Goal: Task Accomplishment & Management: Complete application form

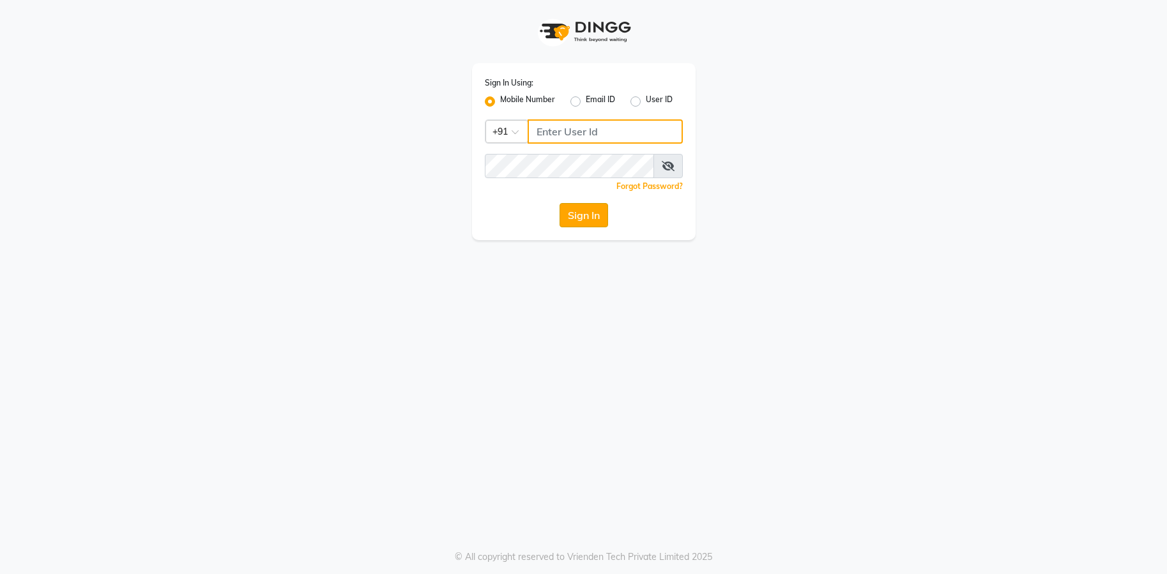
type input "9082053531"
click at [597, 223] on button "Sign In" at bounding box center [584, 215] width 49 height 24
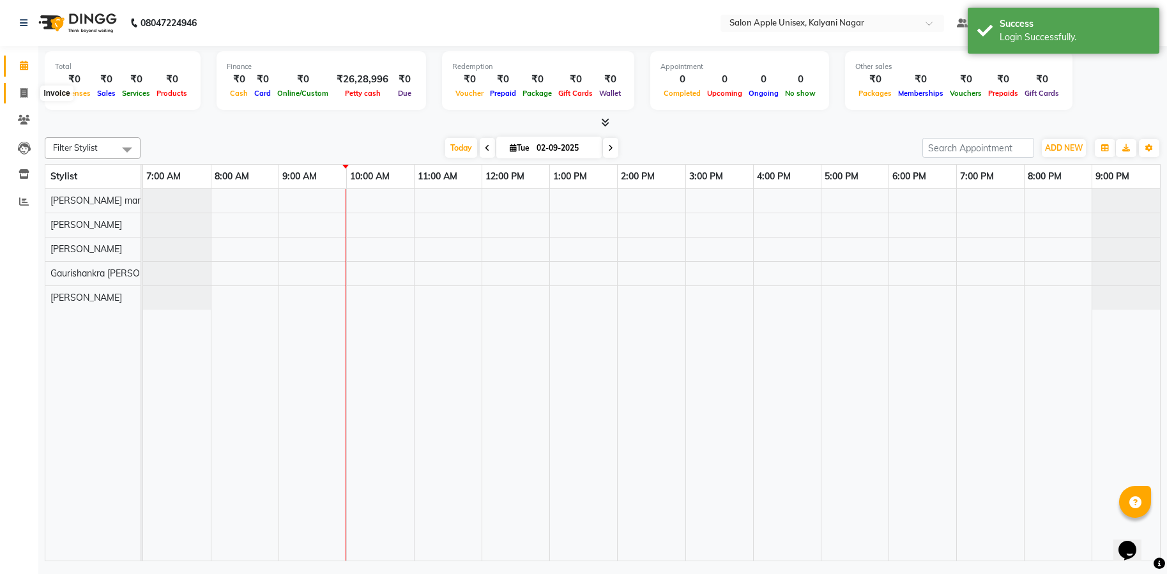
click at [27, 94] on icon at bounding box center [23, 93] width 7 height 10
select select "119"
select select "service"
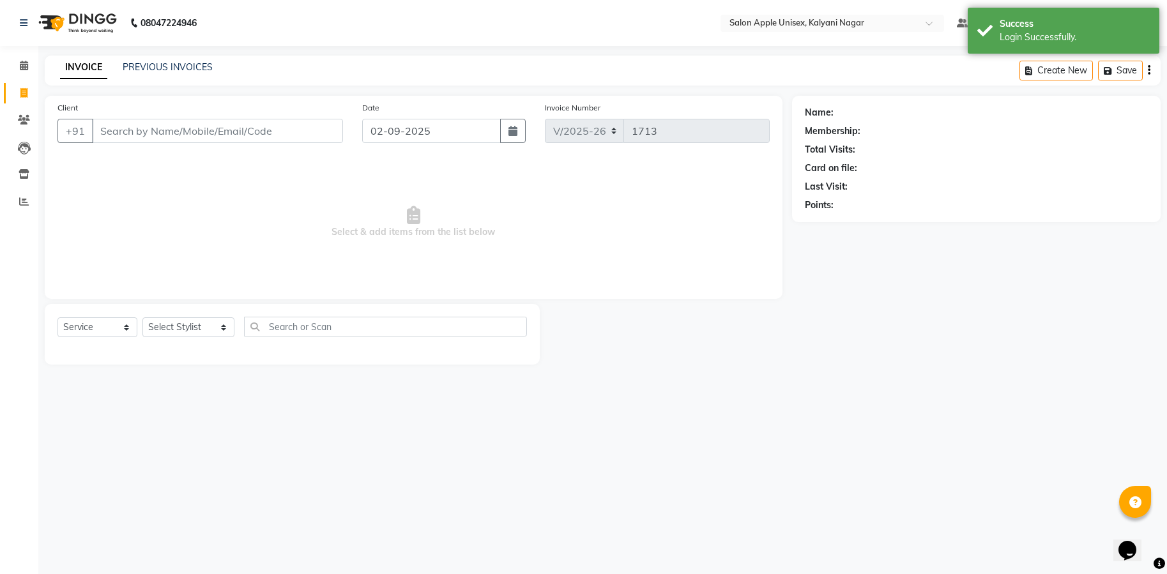
drag, startPoint x: 164, startPoint y: 135, endPoint x: 1064, endPoint y: 573, distance: 1000.7
click at [164, 136] on input "Client" at bounding box center [217, 131] width 251 height 24
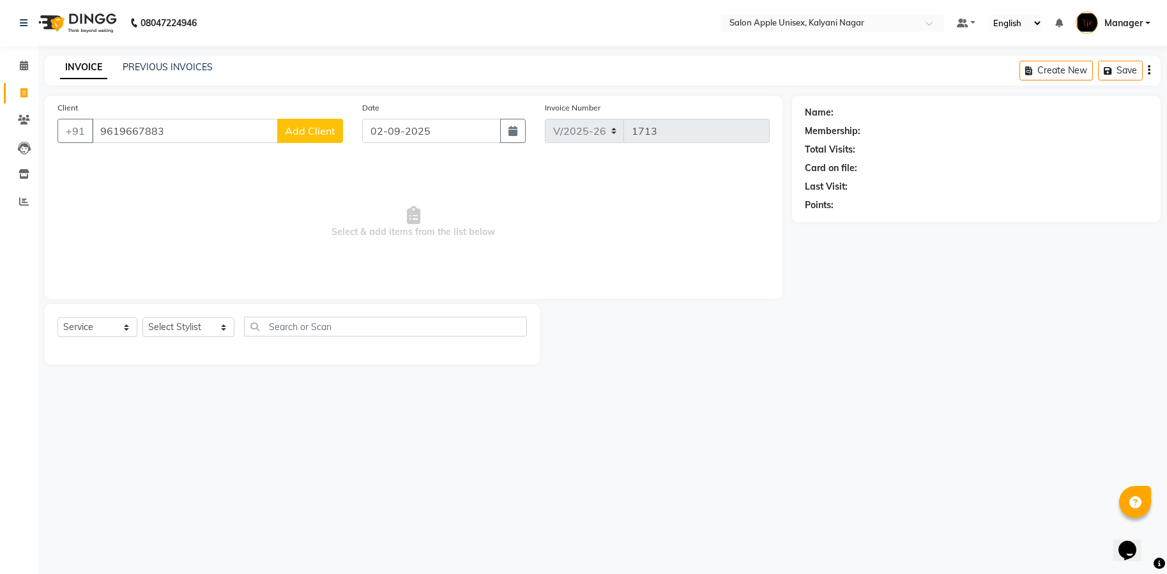
type input "9619667883"
click at [331, 133] on span "Add Client" at bounding box center [310, 131] width 50 height 13
select select "22"
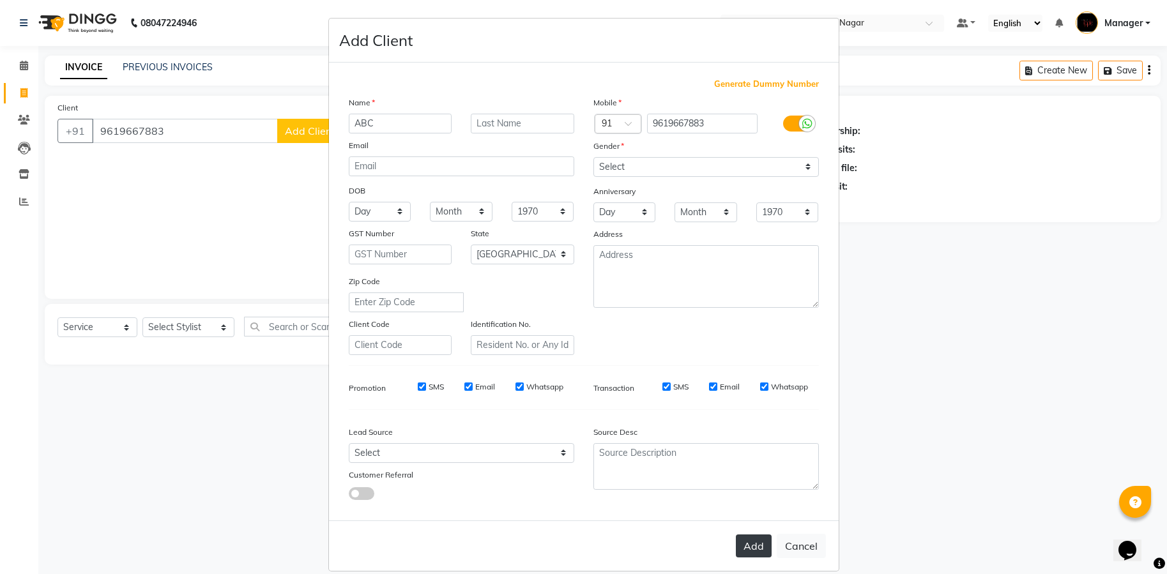
type input "ABC"
click at [749, 548] on button "Add" at bounding box center [754, 546] width 36 height 23
click at [741, 551] on button "Add" at bounding box center [754, 546] width 36 height 23
click at [747, 550] on button "Add" at bounding box center [754, 546] width 36 height 23
click at [256, 172] on ngb-modal-window "Add Client Generate Dummy Number Name ABC Email DOB Day 01 02 03 04 05 06 07 08…" at bounding box center [583, 287] width 1167 height 574
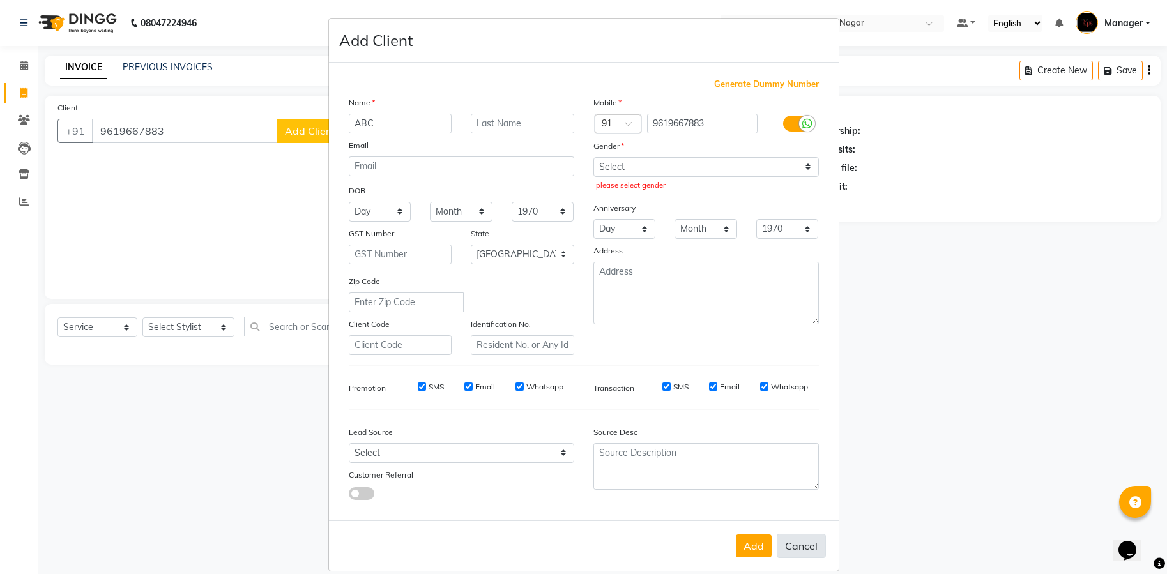
click at [787, 549] on button "Cancel" at bounding box center [801, 546] width 49 height 24
select select
select select "null"
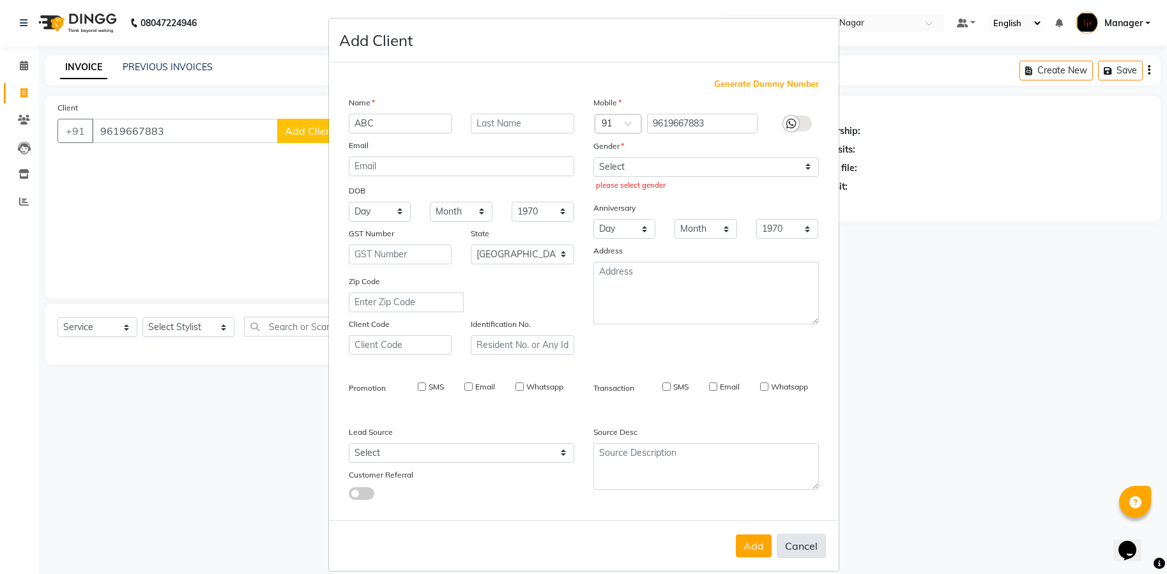
select select
checkbox input "false"
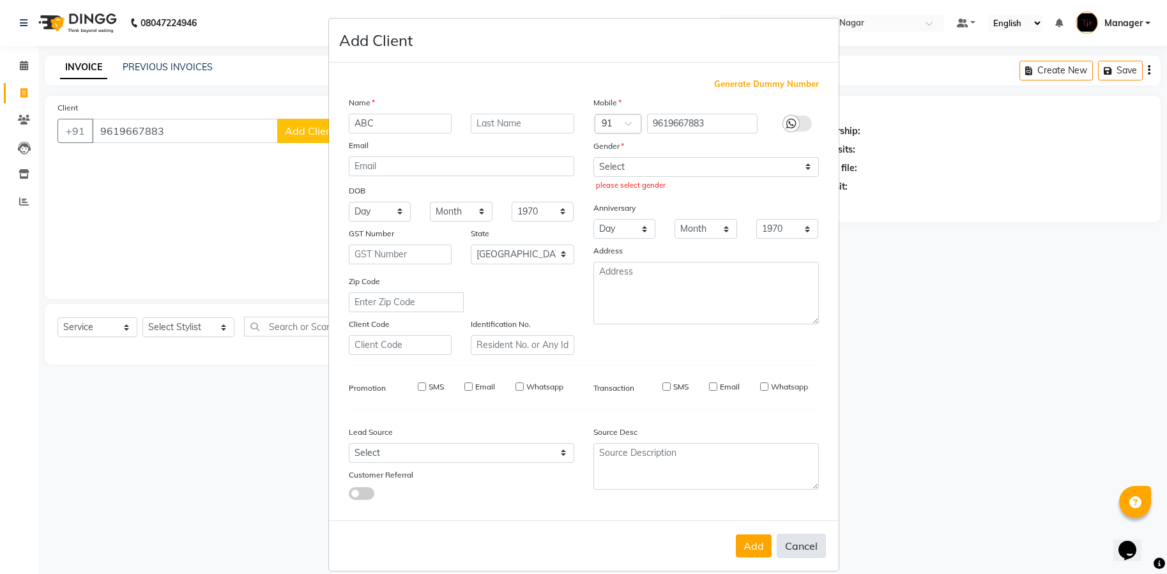
checkbox input "false"
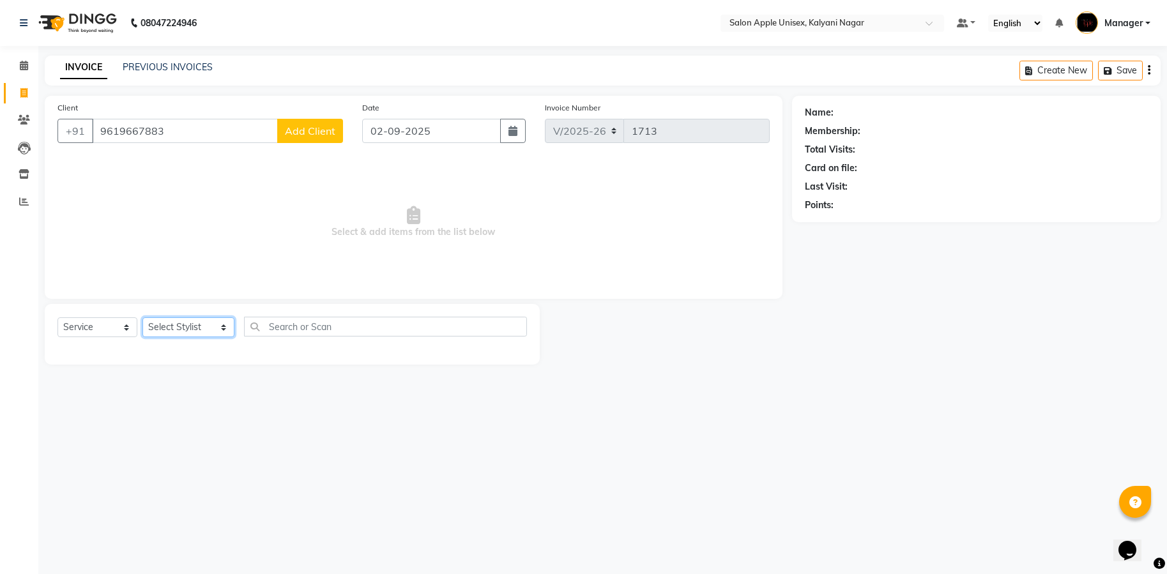
click at [215, 324] on select "Select Stylist [PERSON_NAME] Gaurishankra [PERSON_NAME] (Owner) [PERSON_NAME] M…" at bounding box center [188, 327] width 92 height 20
click at [141, 327] on div "Select Service Product Membership Package Voucher Prepaid Gift Card Select Styl…" at bounding box center [291, 332] width 469 height 30
click at [131, 322] on select "Select Service Product Membership Package Voucher Prepaid Gift Card" at bounding box center [97, 327] width 80 height 20
click at [57, 317] on select "Select Service Product Membership Package Voucher Prepaid Gift Card" at bounding box center [97, 327] width 80 height 20
click at [210, 328] on select "Select Stylist [PERSON_NAME] Gaurishankra [PERSON_NAME] (Owner) [PERSON_NAME] M…" at bounding box center [188, 327] width 92 height 20
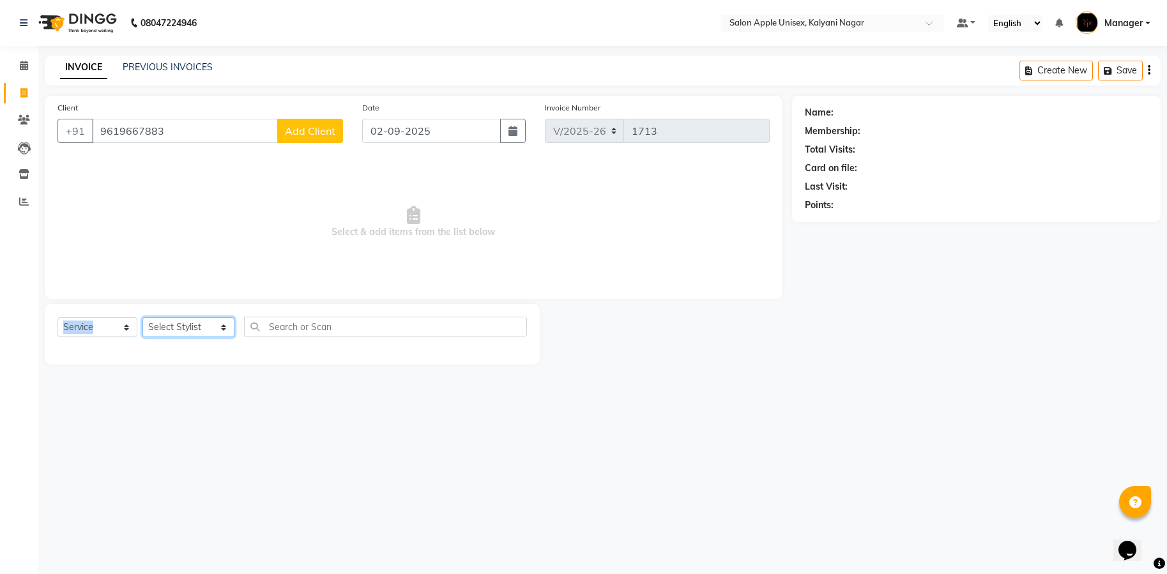
select select "89816"
click at [142, 317] on select "Select Stylist [PERSON_NAME] Gaurishankra [PERSON_NAME] (Owner) [PERSON_NAME] M…" at bounding box center [188, 327] width 92 height 20
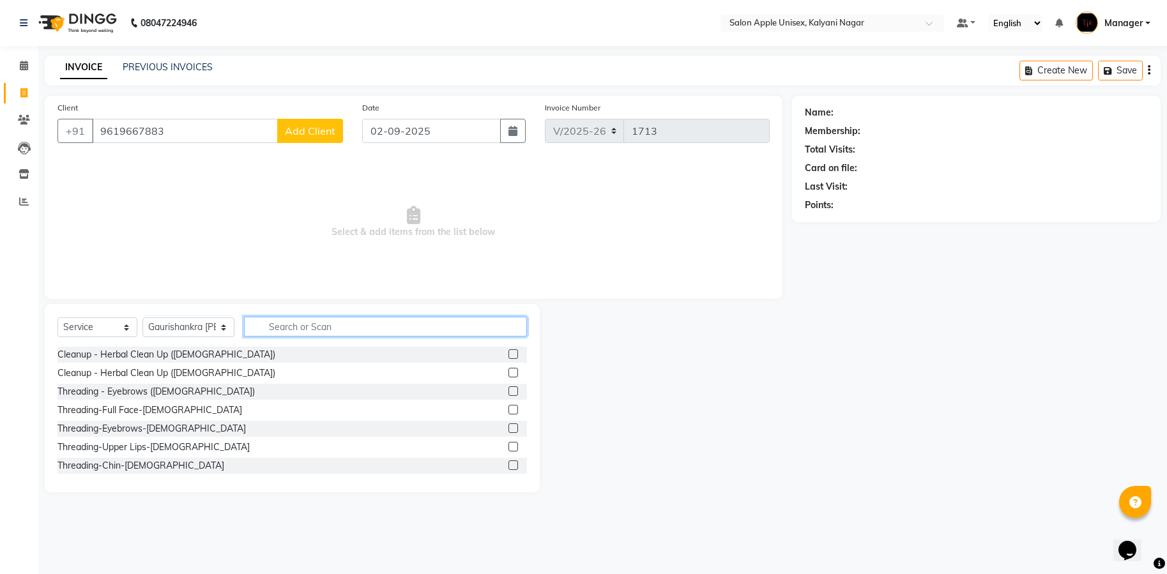
click at [336, 324] on input "text" at bounding box center [385, 327] width 283 height 20
type input "B"
click at [216, 370] on div "Cleanup - Herbal Clean Up ([DEMOGRAPHIC_DATA])" at bounding box center [291, 373] width 469 height 16
click at [508, 368] on label at bounding box center [513, 373] width 10 height 10
click at [508, 369] on input "checkbox" at bounding box center [512, 373] width 8 height 8
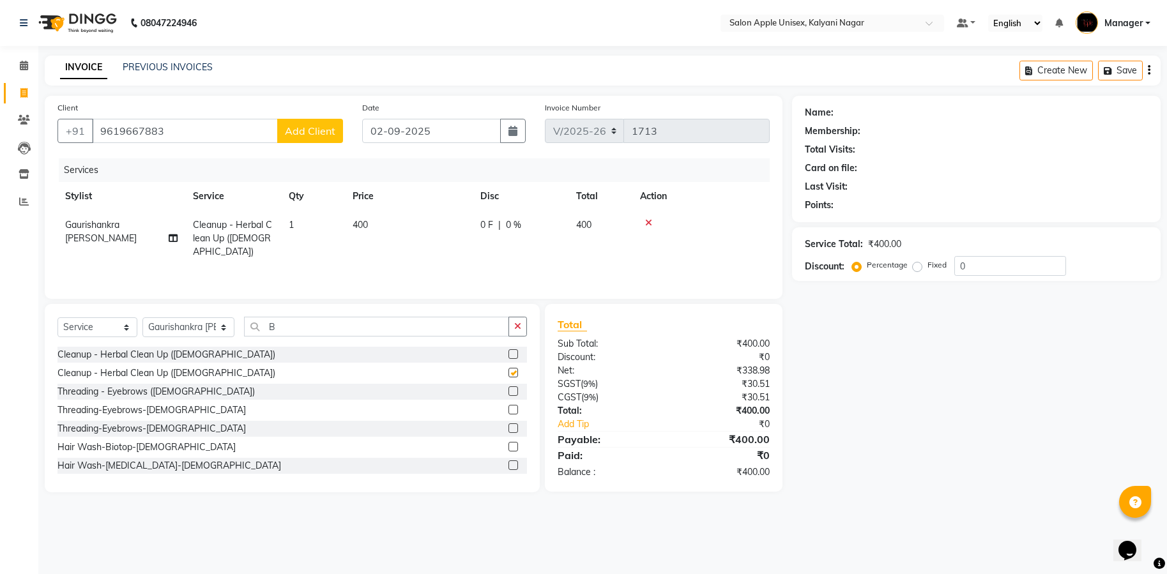
checkbox input "false"
click at [508, 390] on label at bounding box center [513, 391] width 10 height 10
click at [508, 390] on input "checkbox" at bounding box center [512, 392] width 8 height 8
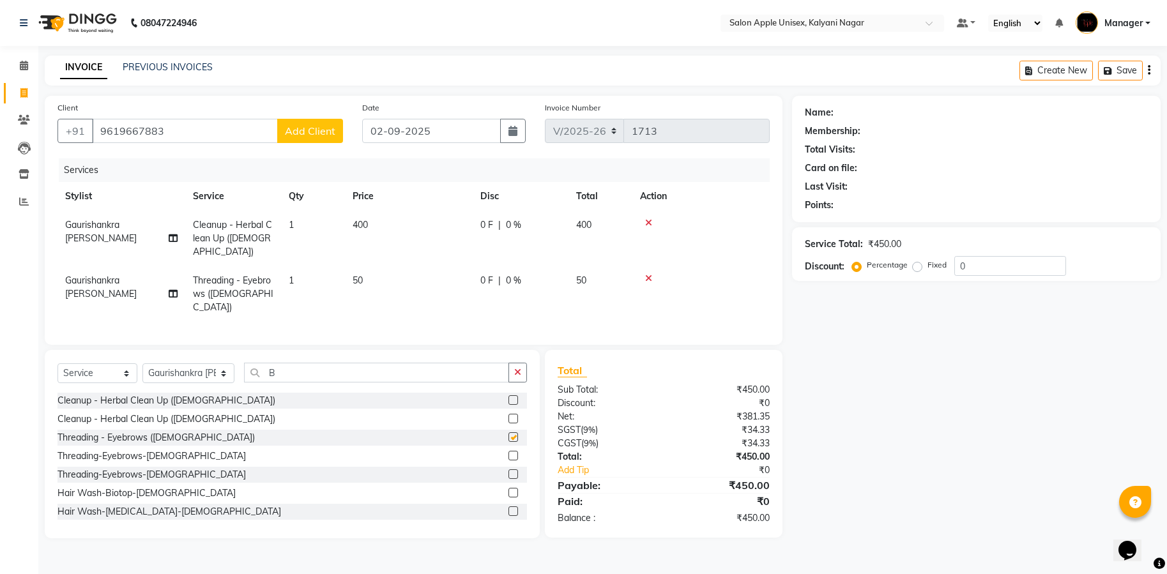
checkbox input "false"
click at [508, 451] on label at bounding box center [513, 456] width 10 height 10
click at [508, 452] on input "checkbox" at bounding box center [512, 456] width 8 height 8
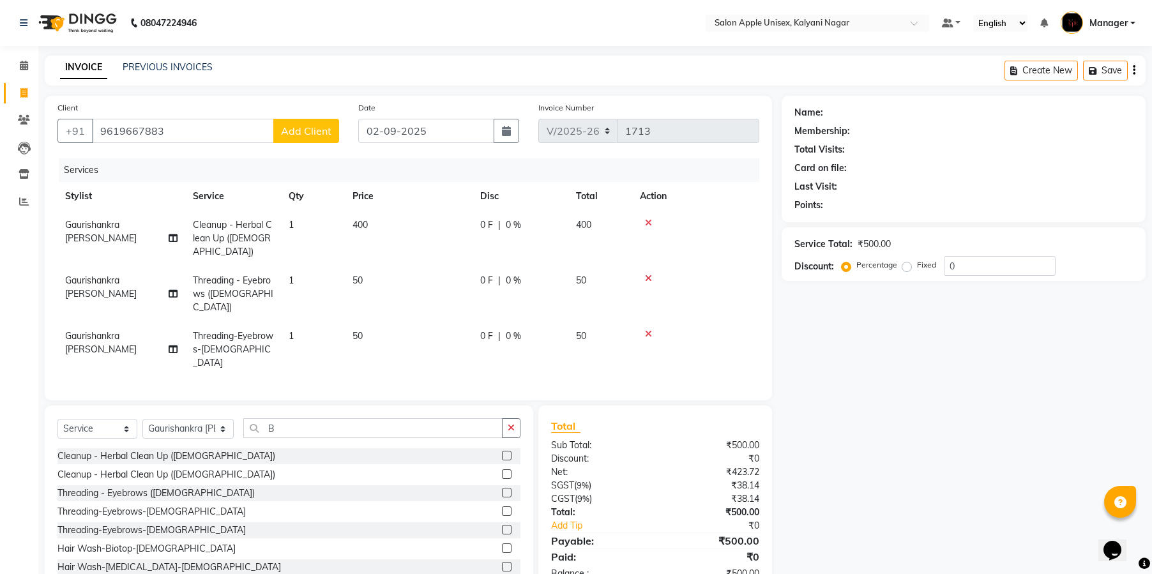
click at [502, 507] on label at bounding box center [507, 512] width 10 height 10
click at [502, 508] on input "checkbox" at bounding box center [506, 512] width 8 height 8
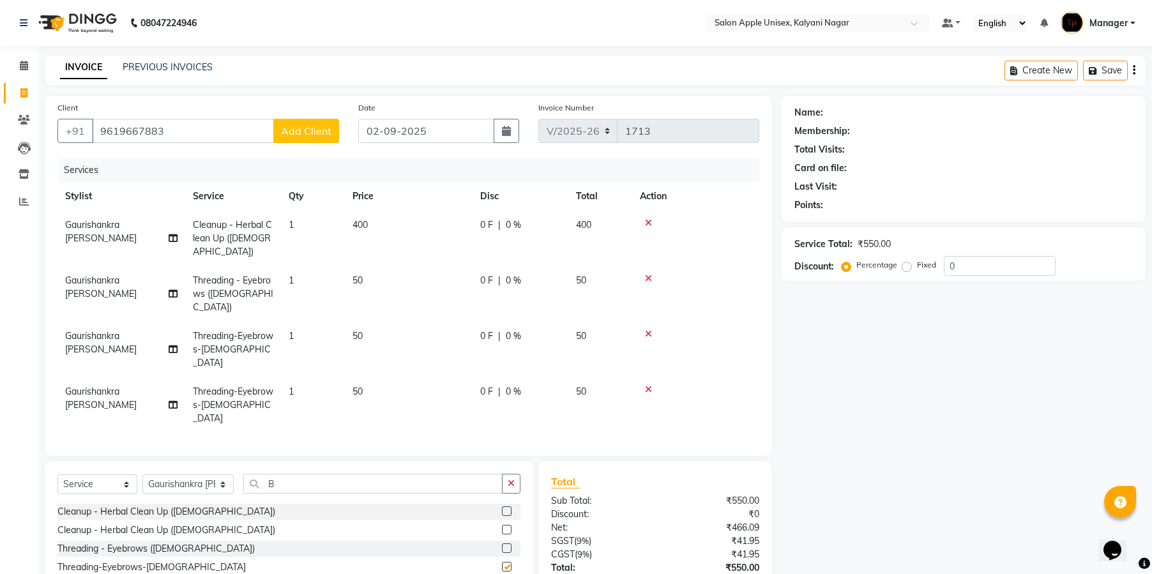
checkbox input "false"
click at [164, 504] on div "Cleanup - Herbal Clean Up ([DEMOGRAPHIC_DATA]) Cleanup - Herbal Clean Up ([DEMO…" at bounding box center [288, 568] width 463 height 128
click at [173, 522] on div "Hair Wash-Biotop-[DEMOGRAPHIC_DATA]" at bounding box center [288, 530] width 463 height 16
click at [502, 524] on label at bounding box center [507, 529] width 10 height 10
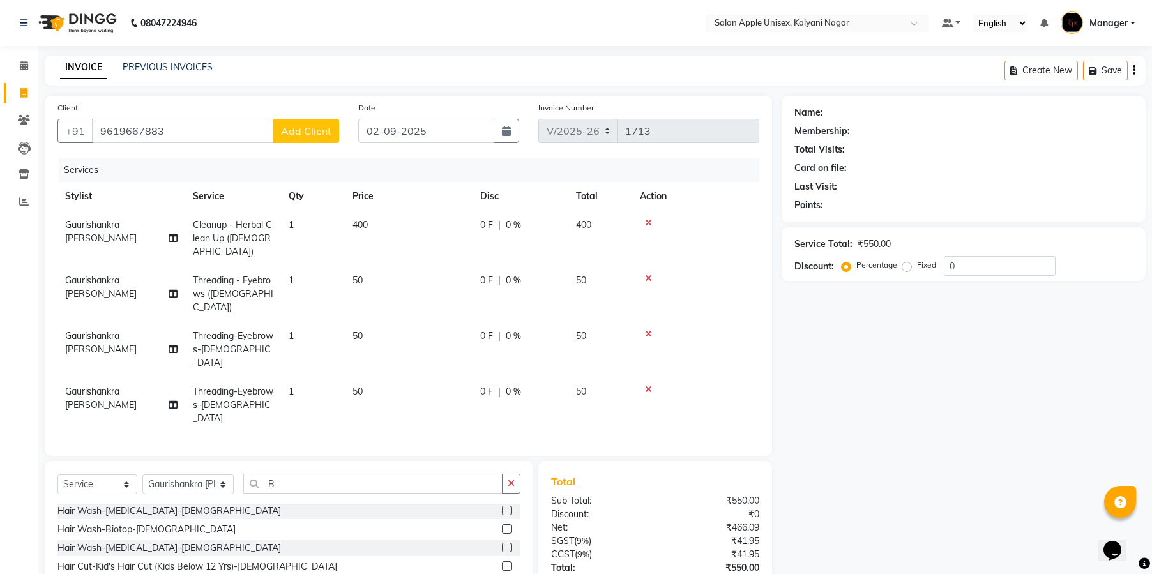
click at [502, 526] on input "checkbox" at bounding box center [506, 530] width 8 height 8
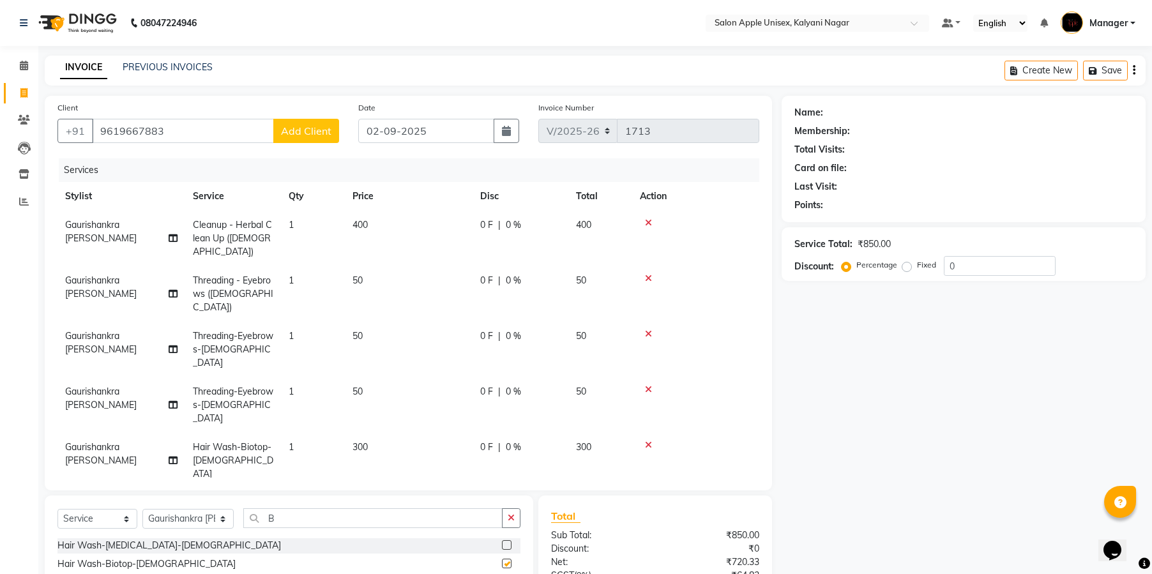
checkbox input "false"
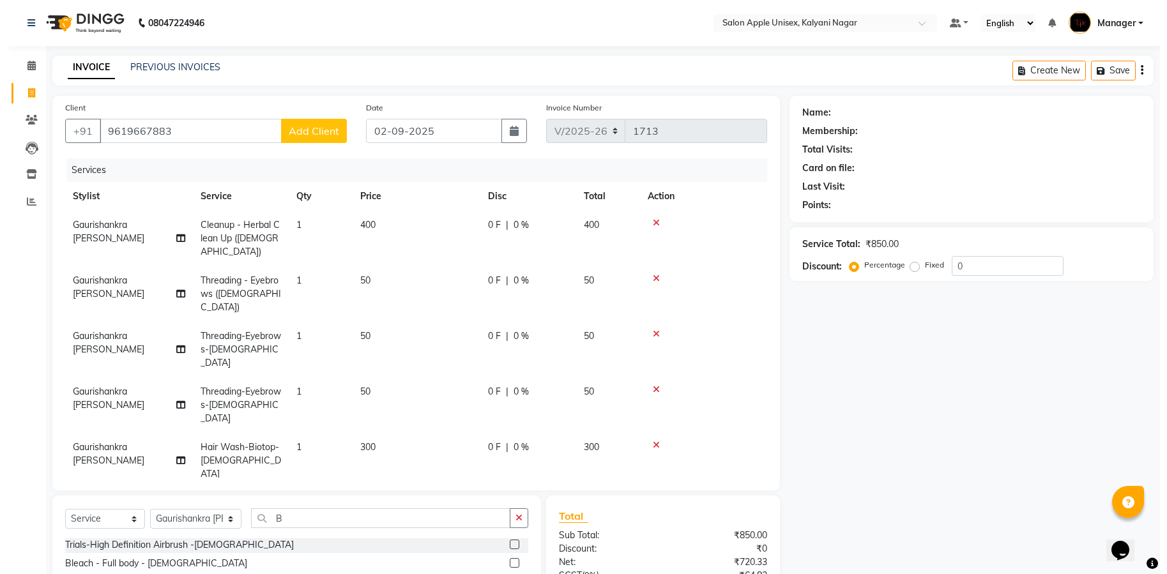
scroll to position [185, 0]
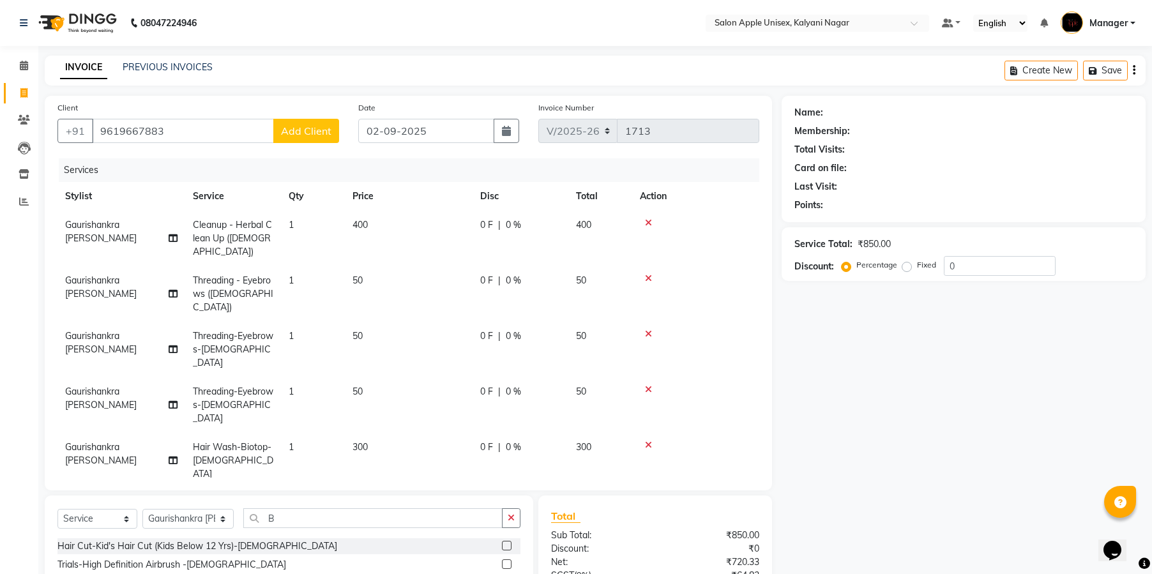
click at [648, 441] on icon at bounding box center [648, 445] width 7 height 9
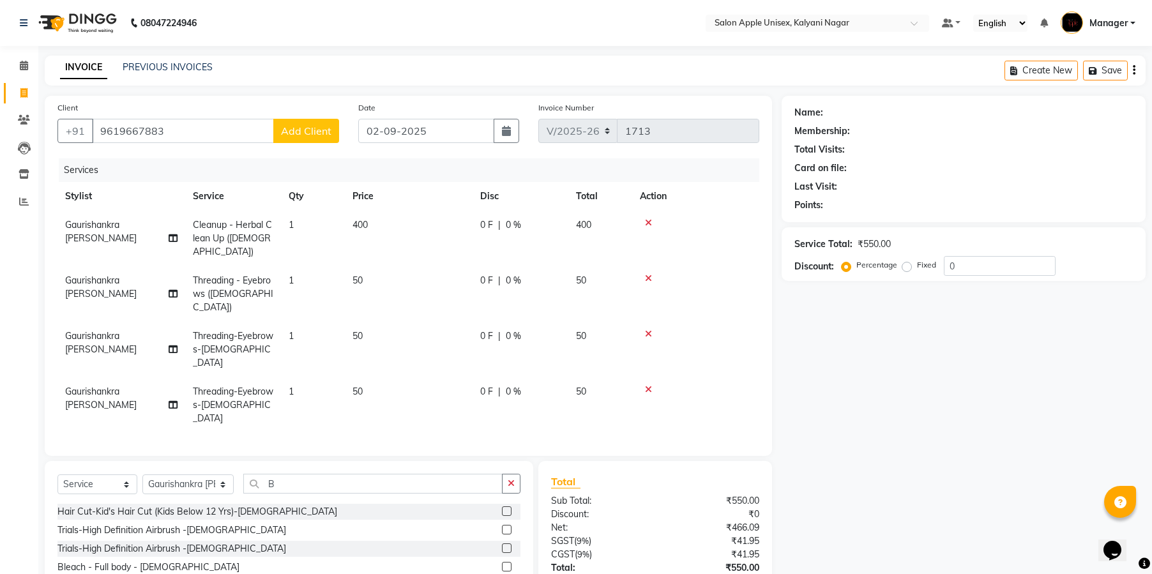
click at [655, 385] on div at bounding box center [696, 389] width 112 height 9
click at [645, 385] on div at bounding box center [696, 389] width 112 height 9
click at [645, 385] on icon at bounding box center [648, 389] width 7 height 9
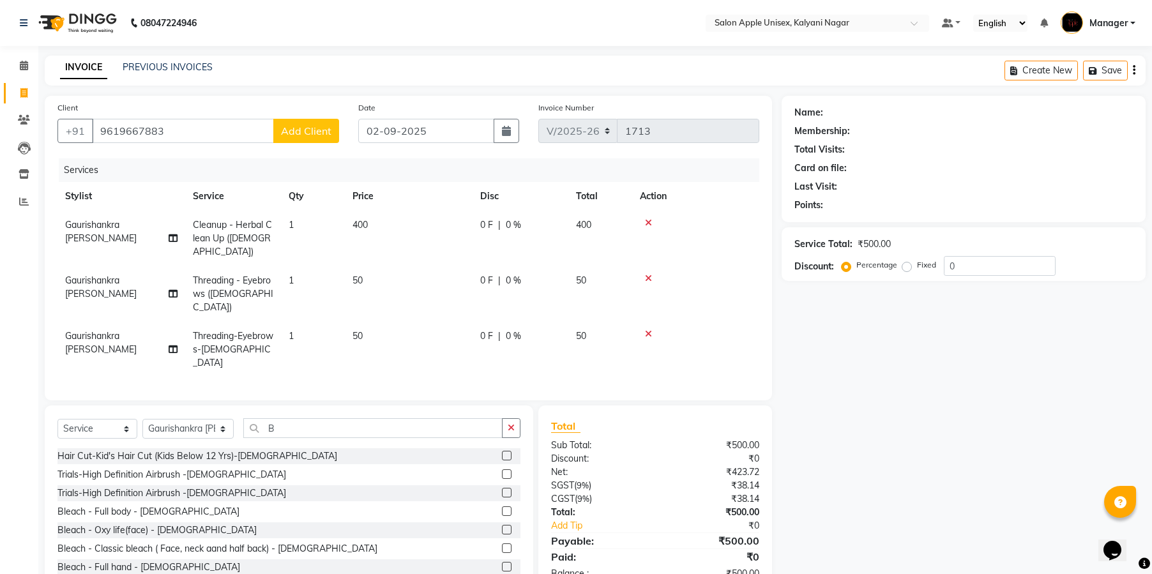
click at [652, 322] on td at bounding box center [695, 350] width 127 height 56
click at [646, 330] on icon at bounding box center [648, 334] width 7 height 9
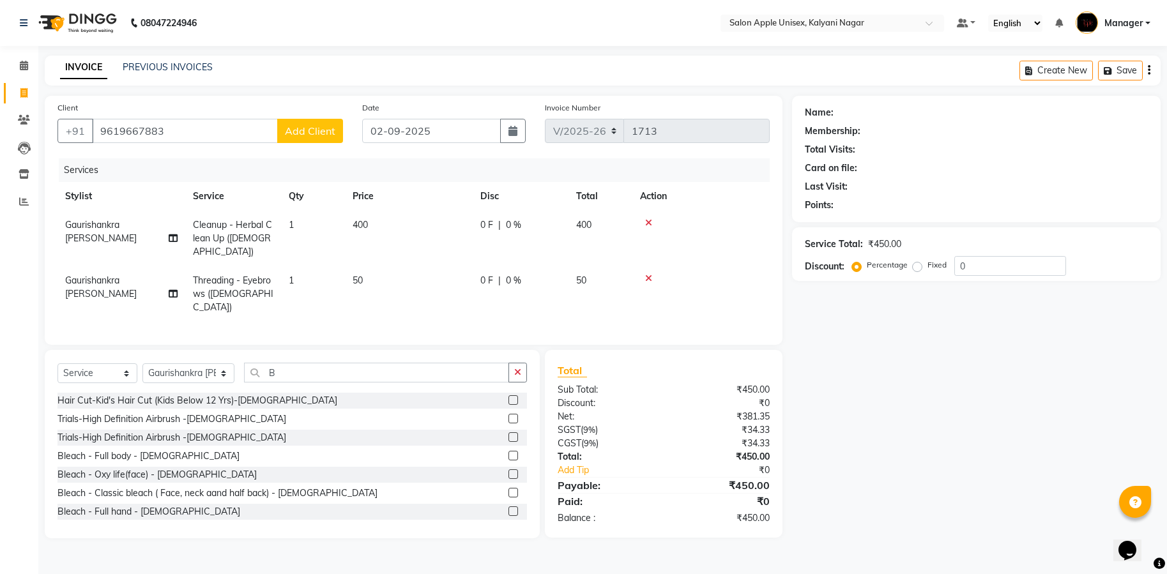
click at [649, 274] on icon at bounding box center [648, 278] width 7 height 9
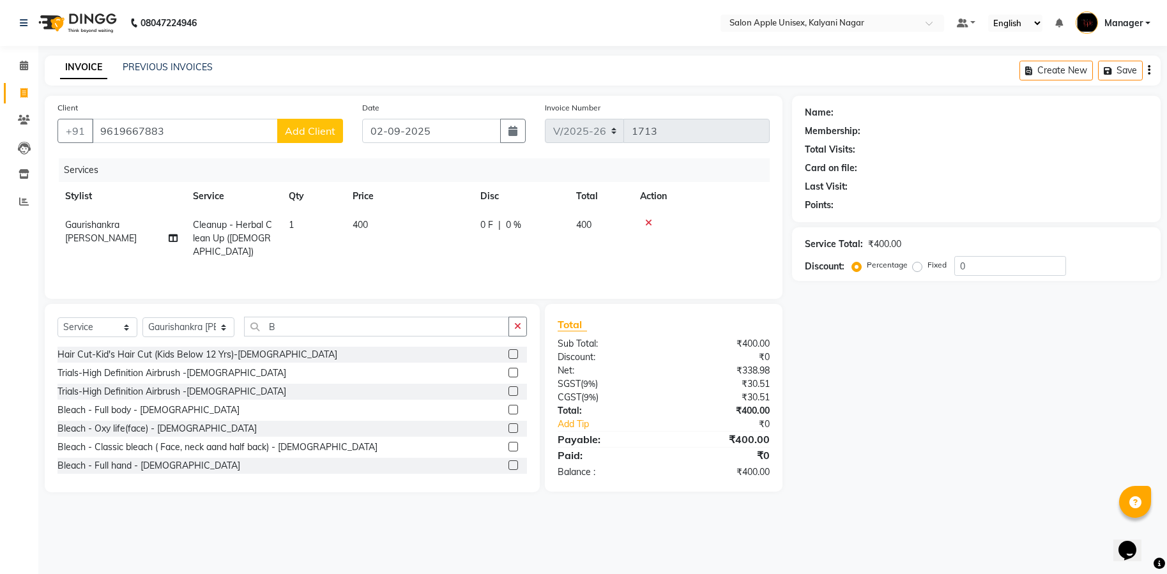
click at [650, 226] on icon at bounding box center [648, 222] width 7 height 9
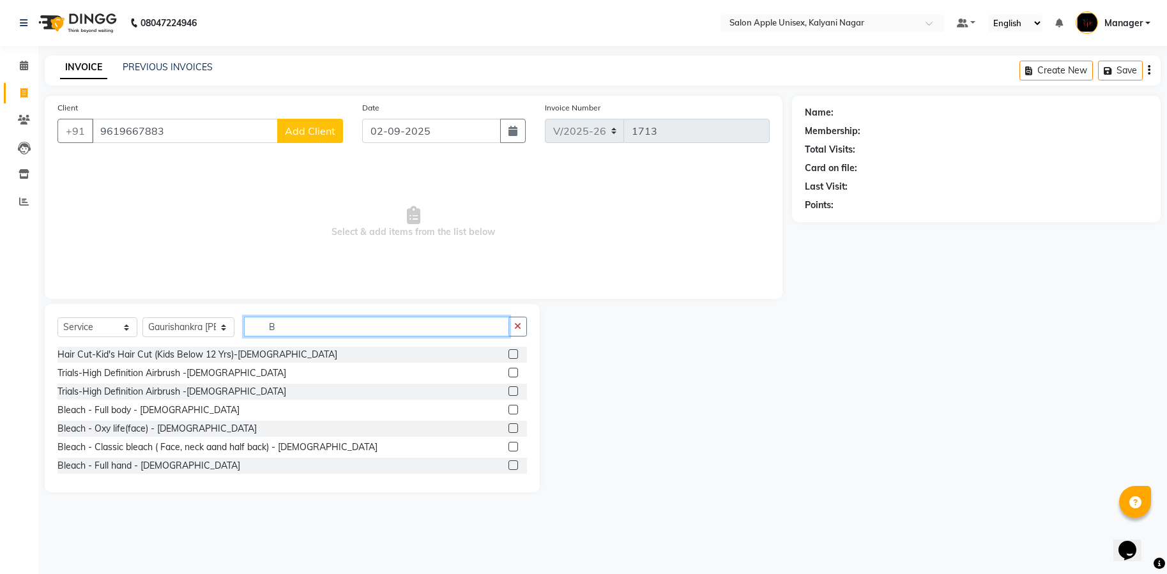
click at [292, 334] on input "B" at bounding box center [376, 327] width 265 height 20
type input "BA"
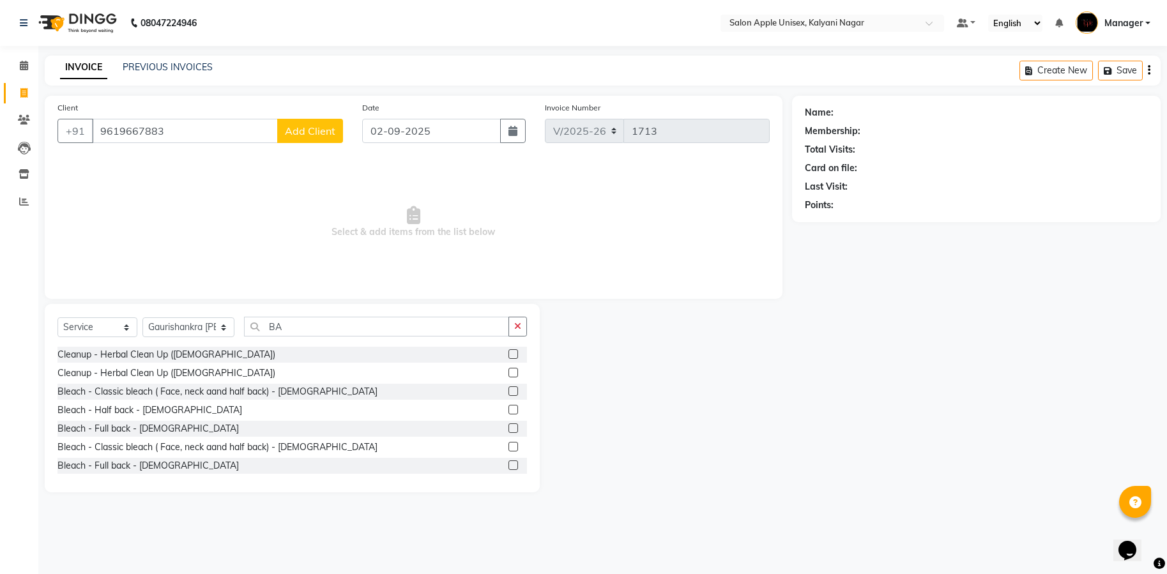
click at [259, 474] on div "Cleanup - Herbal Clean Up ([DEMOGRAPHIC_DATA]) Cleanup - Herbal Clean Up ([DEMO…" at bounding box center [291, 411] width 469 height 128
click at [508, 469] on label at bounding box center [513, 466] width 10 height 10
click at [508, 469] on input "checkbox" at bounding box center [512, 466] width 8 height 8
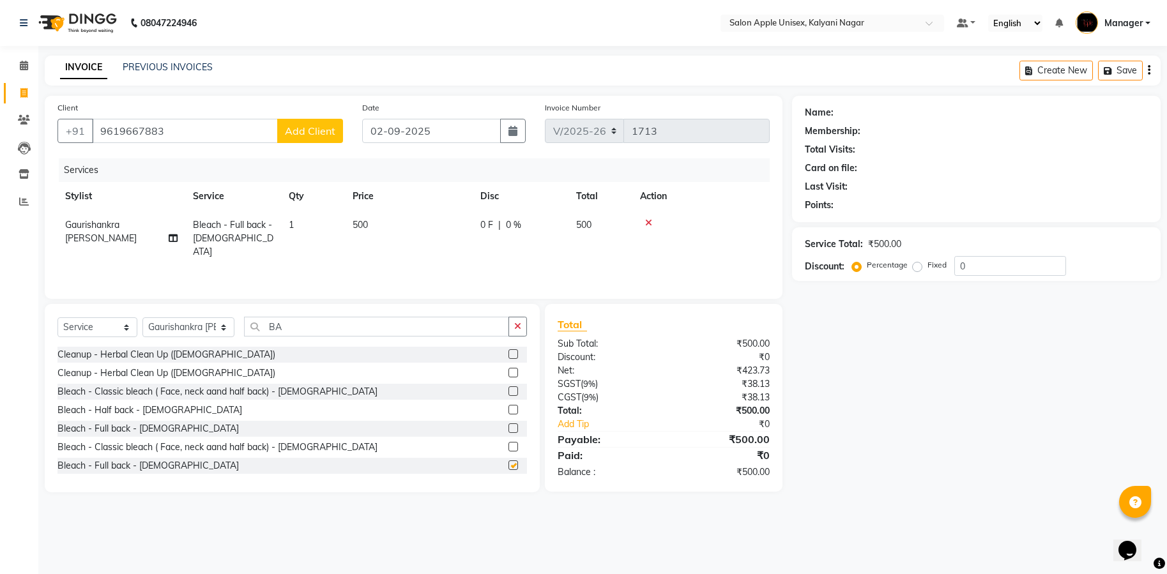
checkbox input "false"
click at [508, 443] on label at bounding box center [513, 447] width 10 height 10
click at [508, 443] on input "checkbox" at bounding box center [512, 447] width 8 height 8
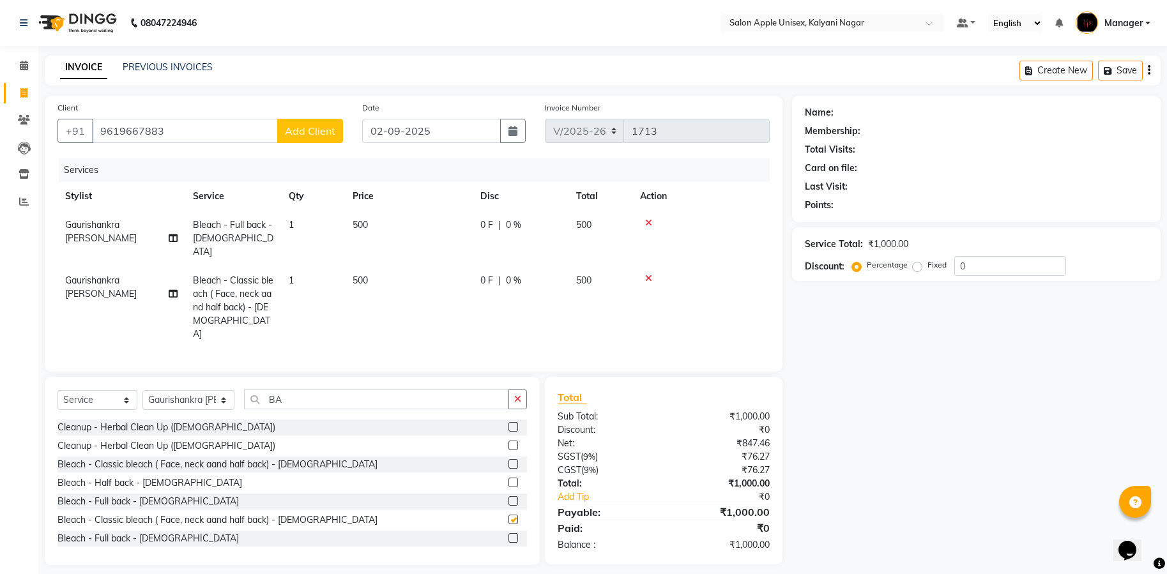
checkbox input "false"
click at [653, 274] on div at bounding box center [701, 278] width 122 height 9
click at [650, 274] on icon at bounding box center [648, 278] width 7 height 9
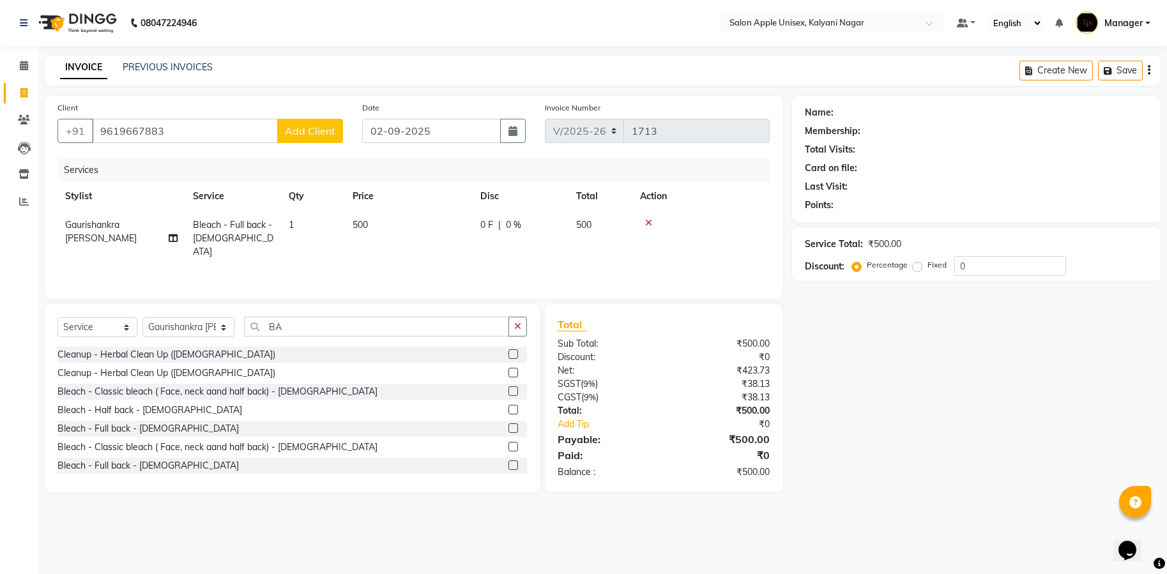
click at [648, 218] on icon at bounding box center [648, 222] width 7 height 9
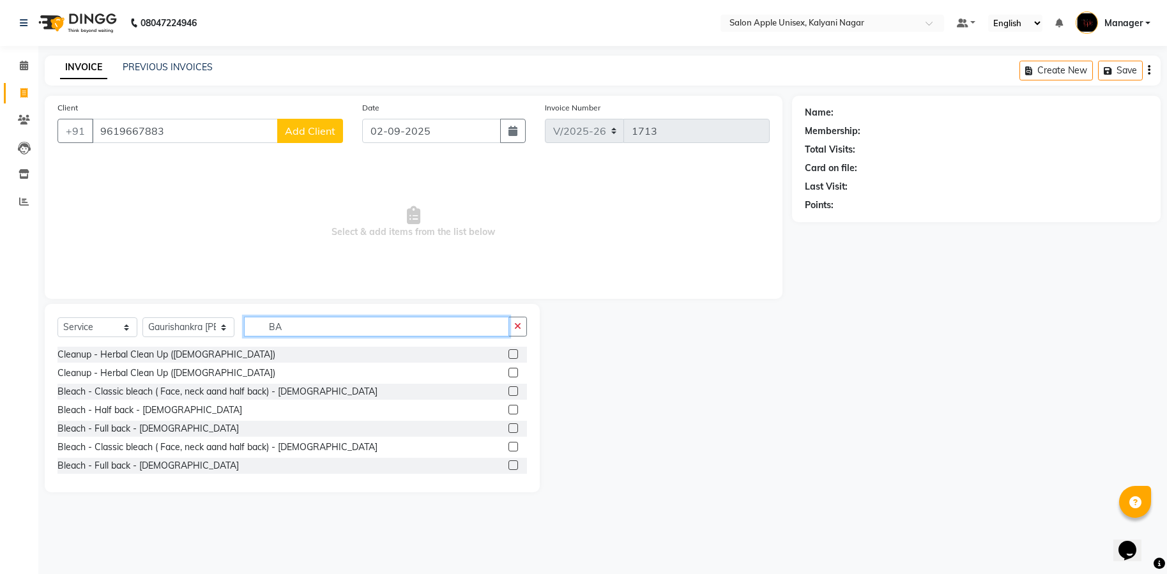
click at [370, 326] on input "BA" at bounding box center [376, 327] width 265 height 20
type input "B"
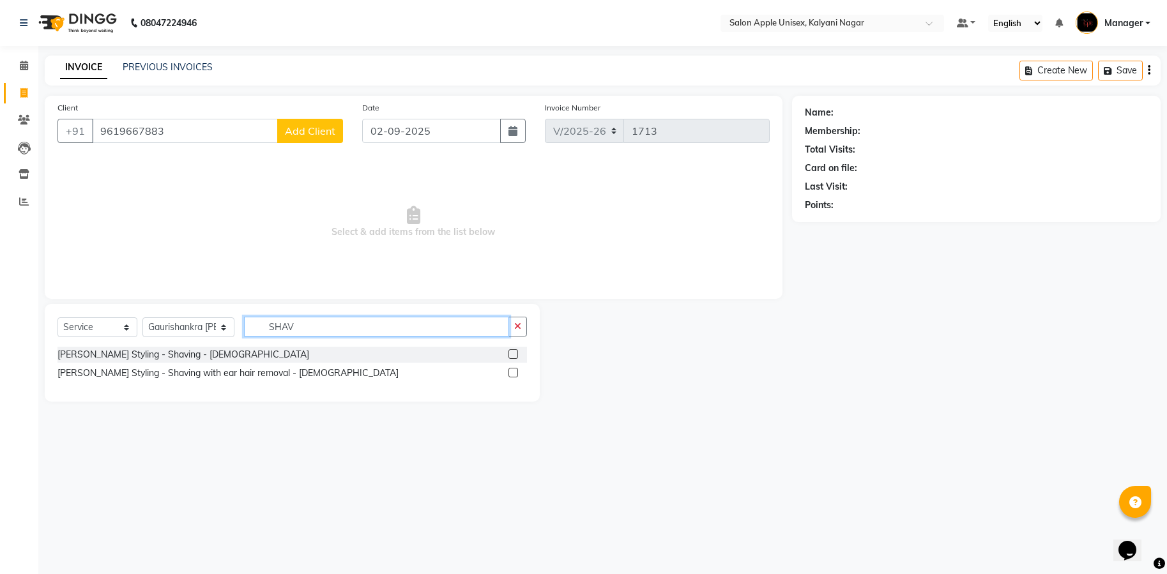
type input "SHAV"
click at [514, 355] on label at bounding box center [513, 354] width 10 height 10
click at [514, 355] on input "checkbox" at bounding box center [512, 355] width 8 height 8
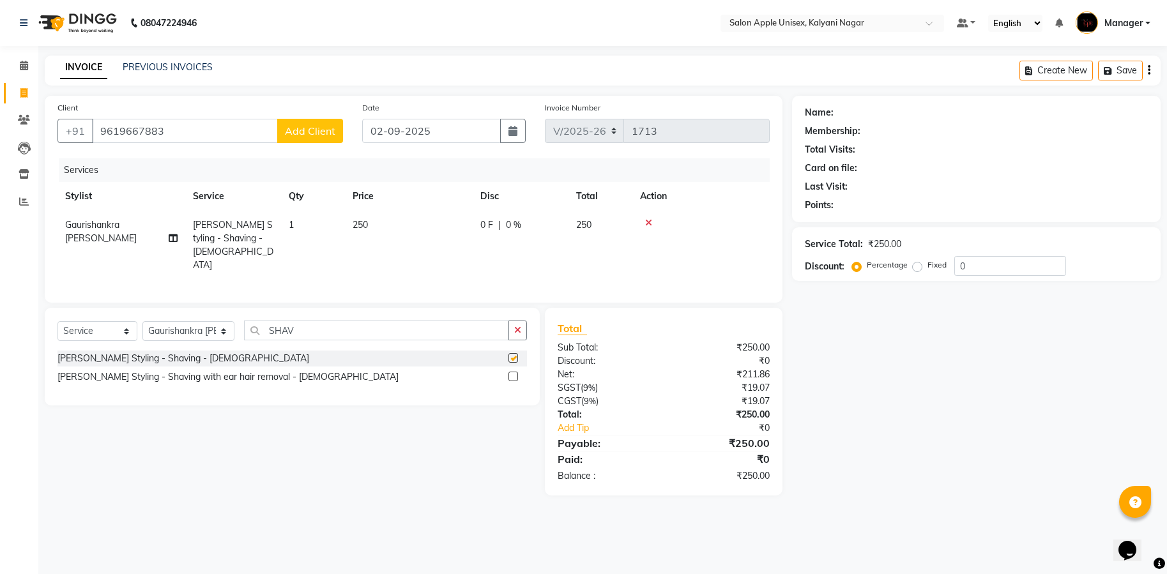
checkbox input "false"
click at [927, 265] on label "Fixed" at bounding box center [936, 264] width 19 height 11
click at [915, 265] on input "Fixed" at bounding box center [919, 265] width 9 height 9
radio input "true"
click at [1127, 68] on button "Save" at bounding box center [1120, 71] width 45 height 20
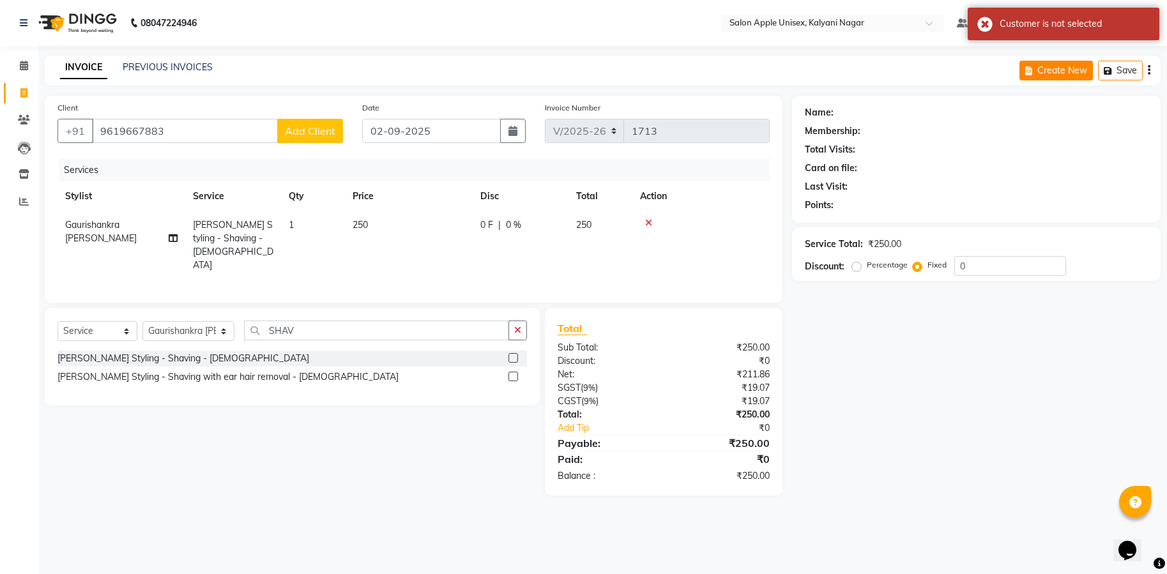
click at [1068, 76] on button "Create New" at bounding box center [1055, 71] width 73 height 20
click at [1068, 434] on div "Name: Membership: Total Visits: Card on file: Last Visit: Points: Service Total…" at bounding box center [981, 296] width 378 height 400
click at [657, 238] on td at bounding box center [700, 245] width 137 height 69
click at [660, 238] on td at bounding box center [700, 245] width 137 height 69
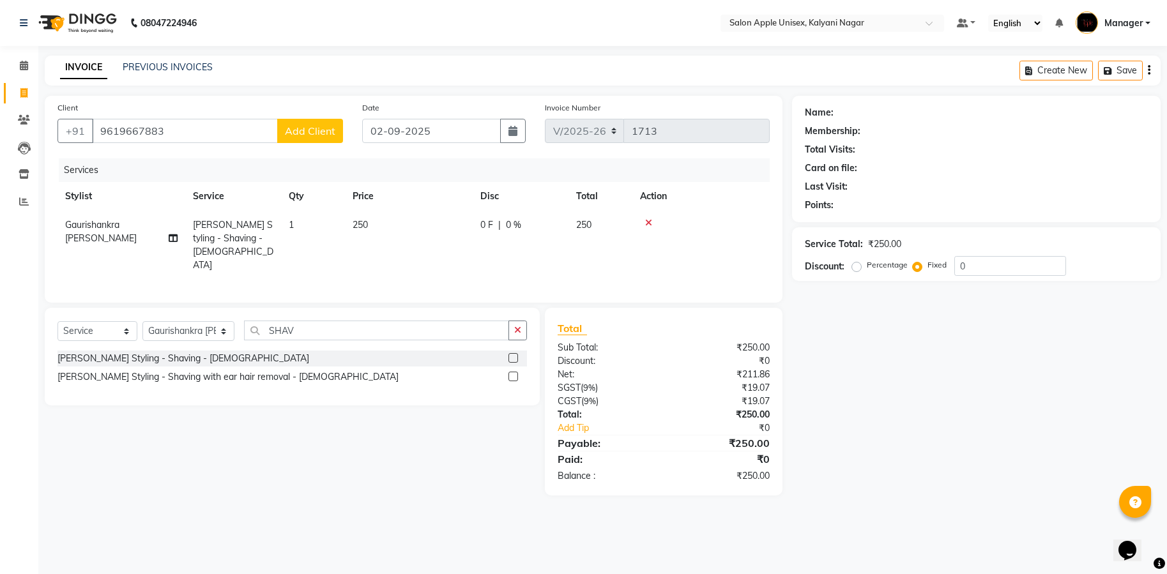
scroll to position [0, 10]
click at [699, 233] on td at bounding box center [691, 245] width 137 height 69
click at [867, 265] on label "Percentage" at bounding box center [887, 264] width 41 height 11
click at [859, 265] on input "Percentage" at bounding box center [859, 265] width 9 height 9
radio input "true"
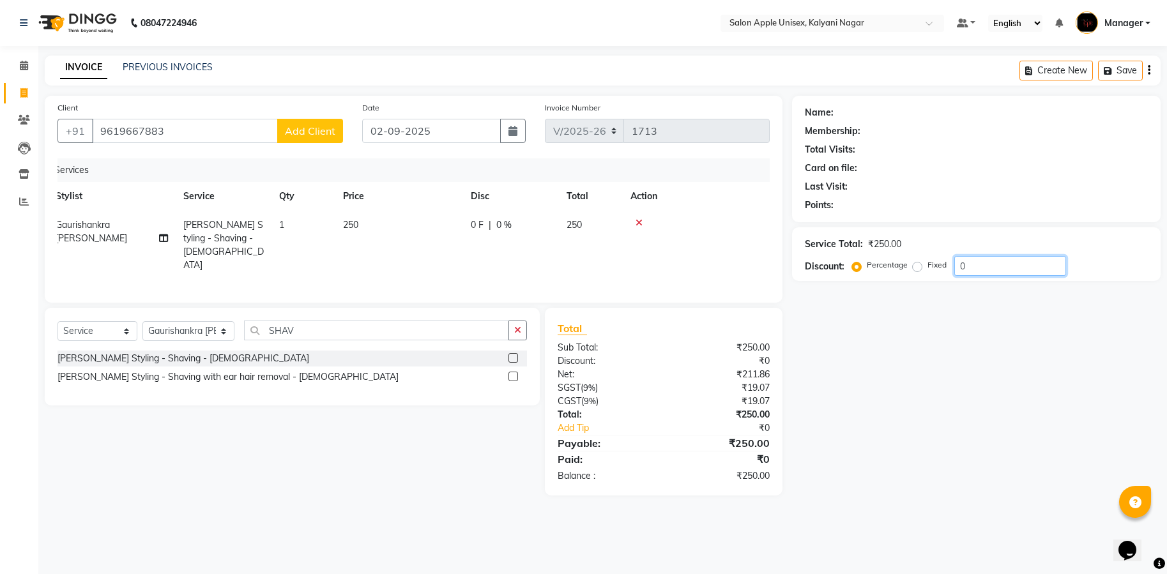
click at [980, 274] on input "0" at bounding box center [1010, 266] width 112 height 20
click at [517, 353] on label at bounding box center [513, 358] width 10 height 10
click at [517, 355] on input "checkbox" at bounding box center [512, 359] width 8 height 8
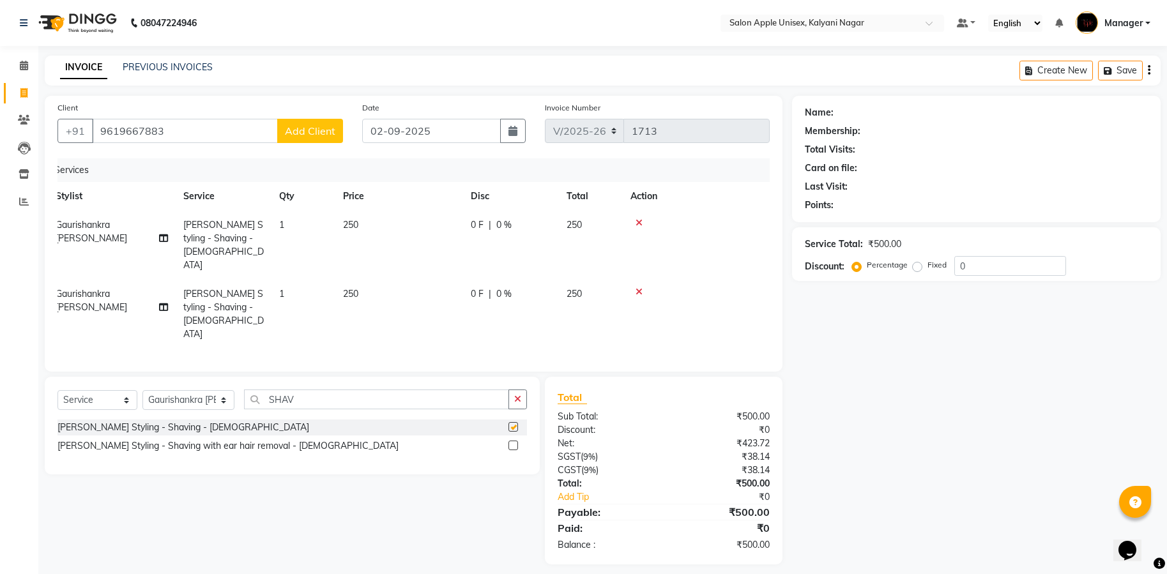
checkbox input "false"
click at [643, 221] on div at bounding box center [691, 222] width 122 height 9
click at [637, 221] on icon at bounding box center [639, 222] width 7 height 9
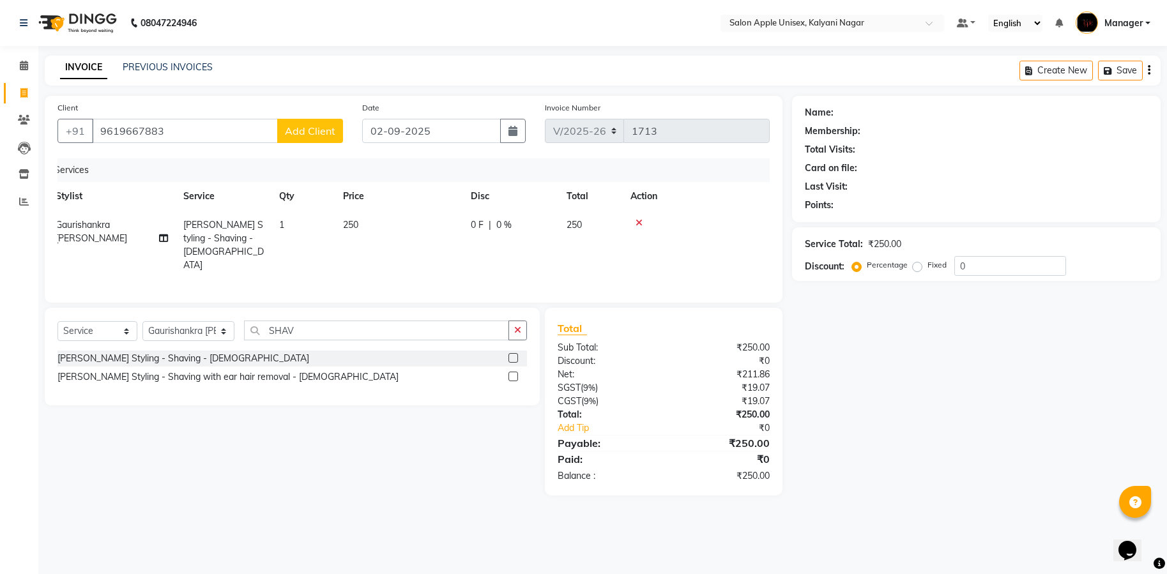
click at [706, 408] on div "₹250.00" at bounding box center [722, 414] width 116 height 13
drag, startPoint x: 697, startPoint y: 385, endPoint x: 1082, endPoint y: 441, distance: 389.3
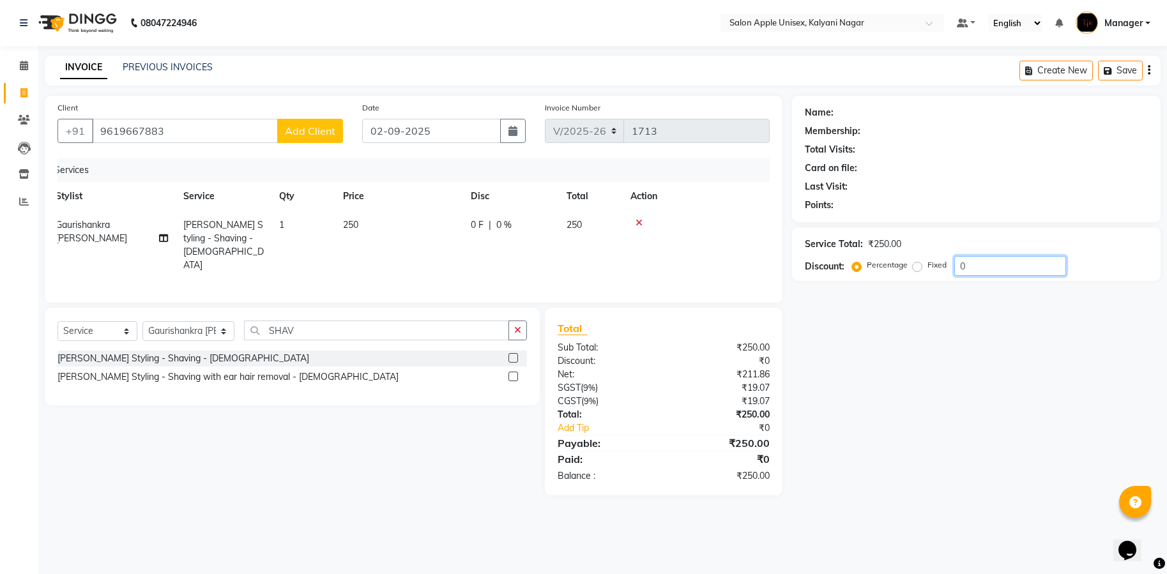
click at [1082, 441] on div "Name: Membership: Total Visits: Card on file: Last Visit: Points: Service Total…" at bounding box center [981, 296] width 378 height 400
click at [854, 105] on div "Name: Membership: Total Visits: Card on file: Last Visit: Points:" at bounding box center [976, 156] width 343 height 111
click at [1041, 22] on select "English ENGLISH Español العربية मराठी हिंदी ગુજરાતી தமிழ் 中文" at bounding box center [1015, 23] width 54 height 17
click at [944, 573] on div "08047224946 Select Location × Salon Apple Unisex, Kalyani Nagar Default Panel M…" at bounding box center [583, 287] width 1167 height 574
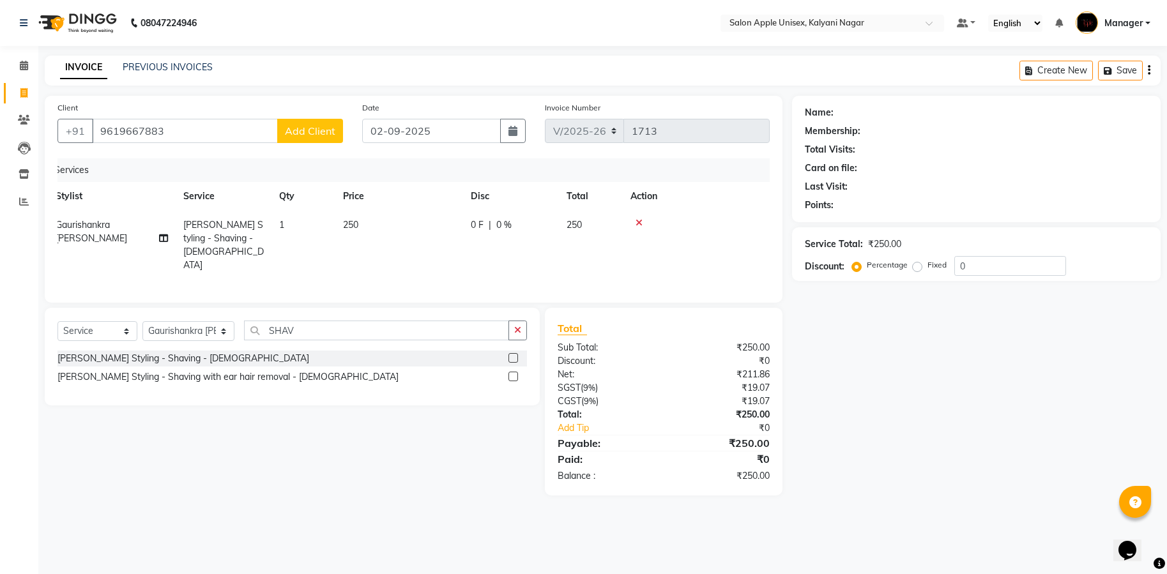
click at [1121, 540] on button "Opens Chat This icon Opens the chat window." at bounding box center [1127, 551] width 28 height 22
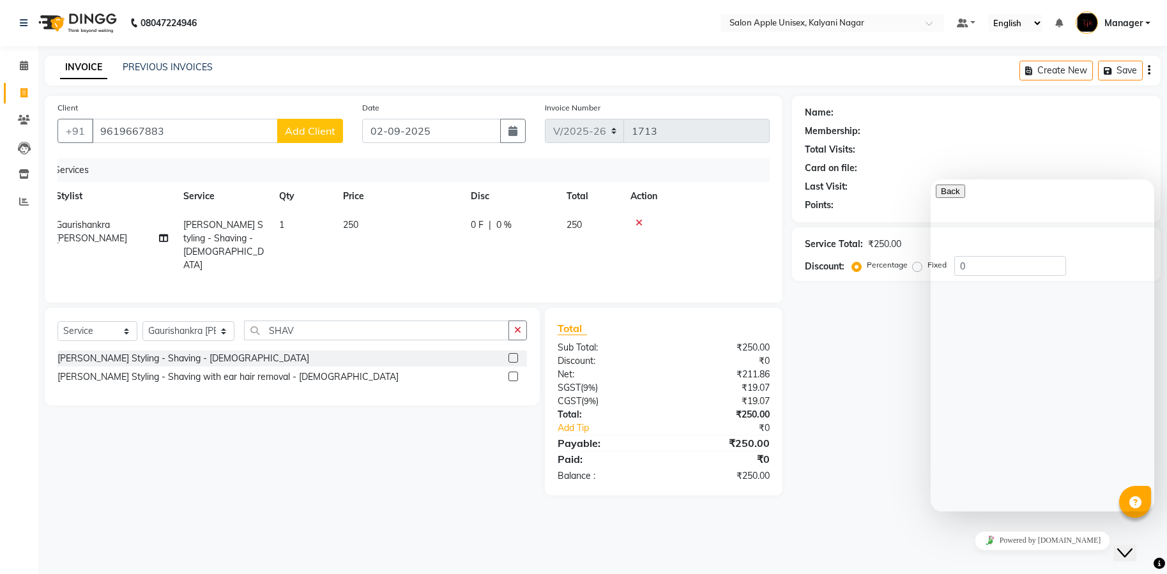
click at [828, 488] on div "Name: Membership: Total Visits: Card on file: Last Visit: Points: Service Total…" at bounding box center [981, 296] width 378 height 400
click at [889, 464] on div "Name: Membership: Total Visits: Card on file: Last Visit: Points: Service Total…" at bounding box center [981, 296] width 378 height 400
click at [894, 464] on div "Name: Membership: Total Visits: Card on file: Last Visit: Points: Service Total…" at bounding box center [981, 296] width 378 height 400
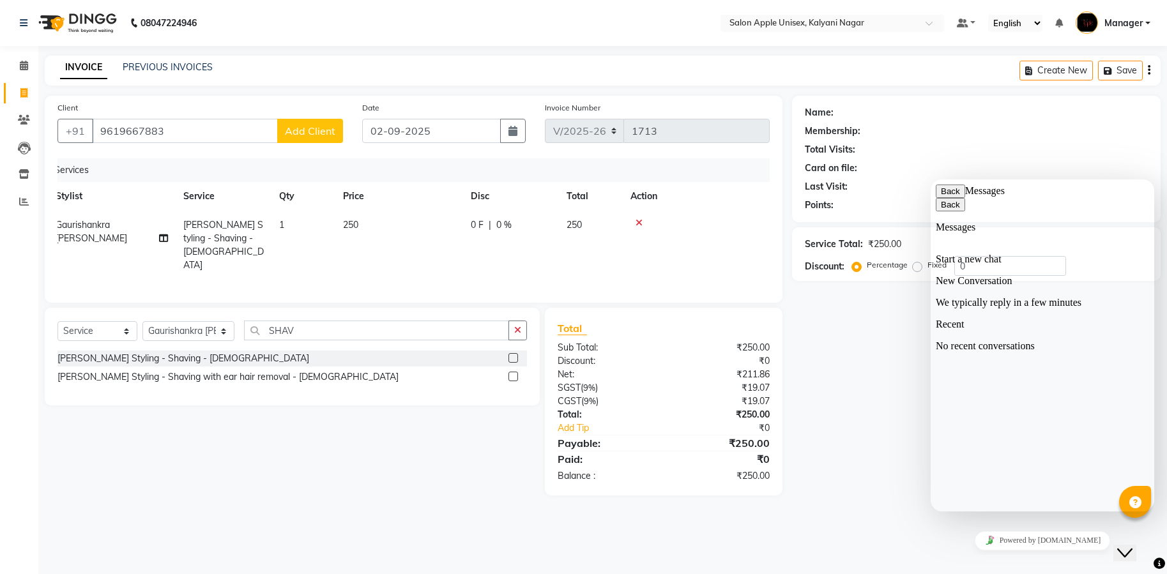
click at [801, 494] on main "INVOICE PREVIOUS INVOICES Create New Save Client [PHONE_NUMBER] Add Client Date…" at bounding box center [602, 285] width 1129 height 459
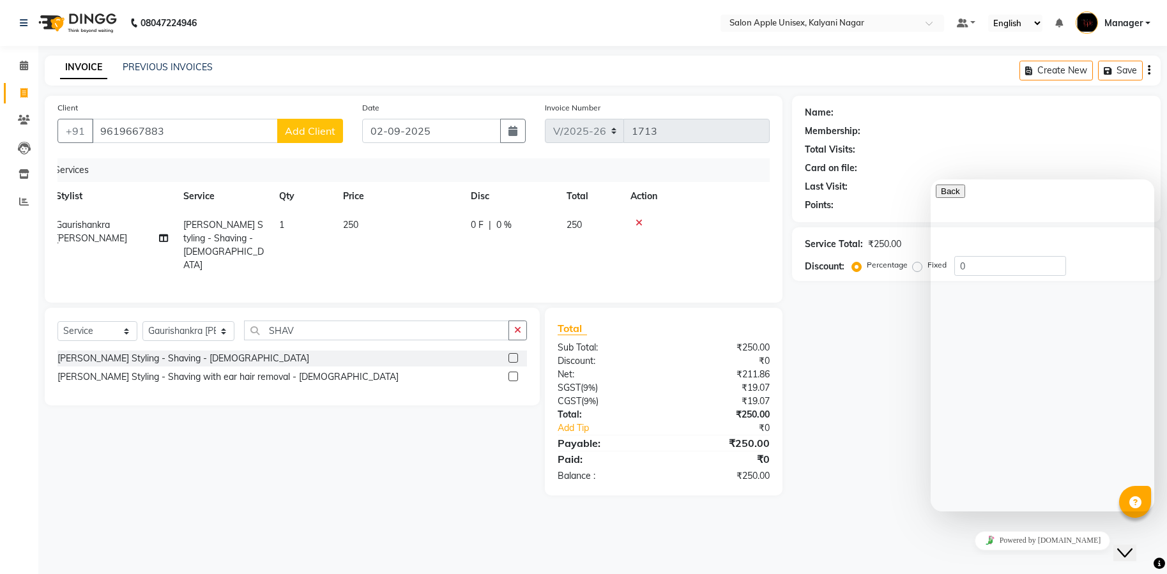
click at [783, 432] on div "Total Sub Total: ₹250.00 Discount: ₹0 Net: ₹211.86 SGST ( 9% ) ₹19.07 CGST ( 9%…" at bounding box center [666, 402] width 252 height 188
click at [786, 425] on div "Total Sub Total: ₹250.00 Discount: ₹0 Net: ₹211.86 SGST ( 9% ) ₹19.07 CGST ( 9%…" at bounding box center [666, 402] width 252 height 188
drag, startPoint x: 786, startPoint y: 422, endPoint x: 775, endPoint y: 444, distance: 24.9
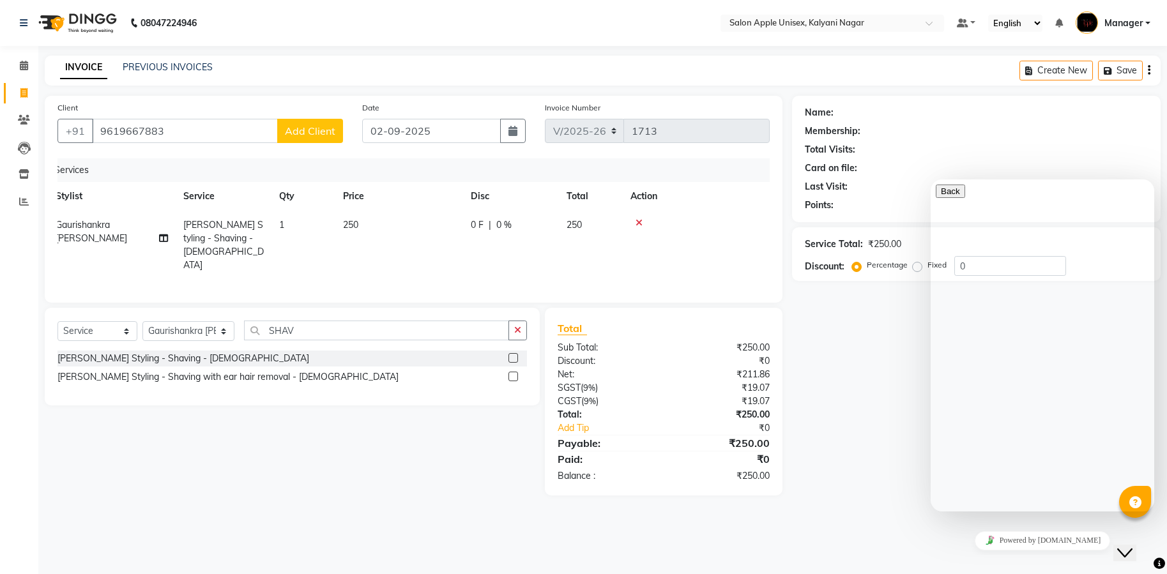
drag, startPoint x: 775, startPoint y: 444, endPoint x: 0, endPoint y: 572, distance: 786.0
click at [0, 572] on aside "Calendar Invoice Clients Leads Inventory Reports Completed InProgress Upcoming …" at bounding box center [19, 287] width 38 height 574
click at [521, 328] on icon "button" at bounding box center [517, 330] width 7 height 9
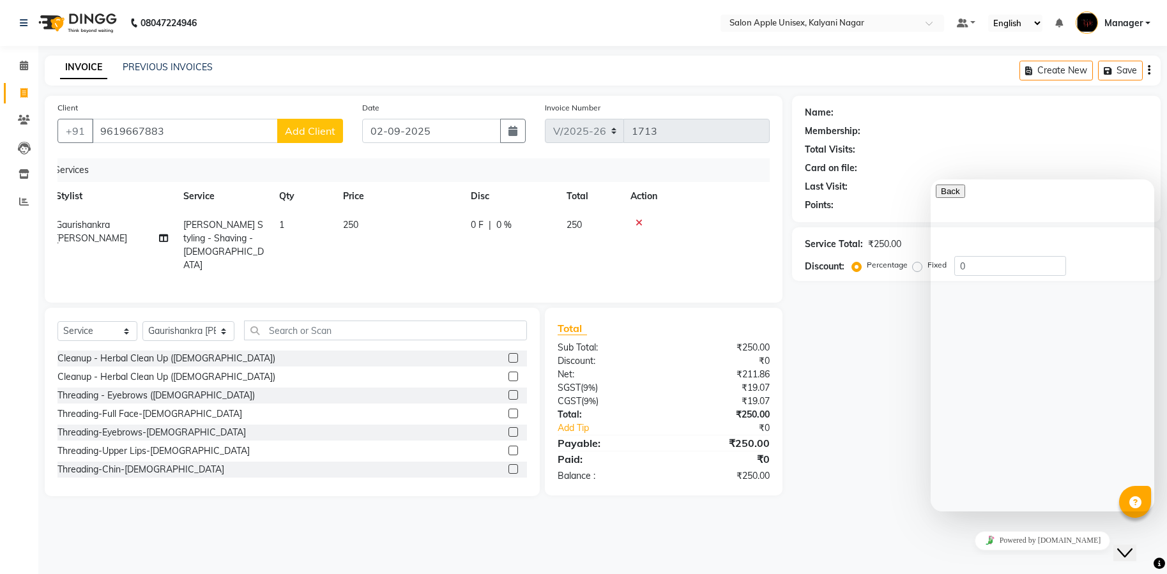
click at [828, 482] on div "Name: Membership: Total Visits: Card on file: Last Visit: Points: Service Total…" at bounding box center [981, 296] width 378 height 401
click at [828, 480] on div "Name: Membership: Total Visits: Card on file: Last Visit: Points: Service Total…" at bounding box center [981, 296] width 378 height 401
click at [850, 250] on div "Service Total:" at bounding box center [834, 244] width 58 height 13
click at [1125, 549] on icon "Chat widget" at bounding box center [1124, 553] width 15 height 9
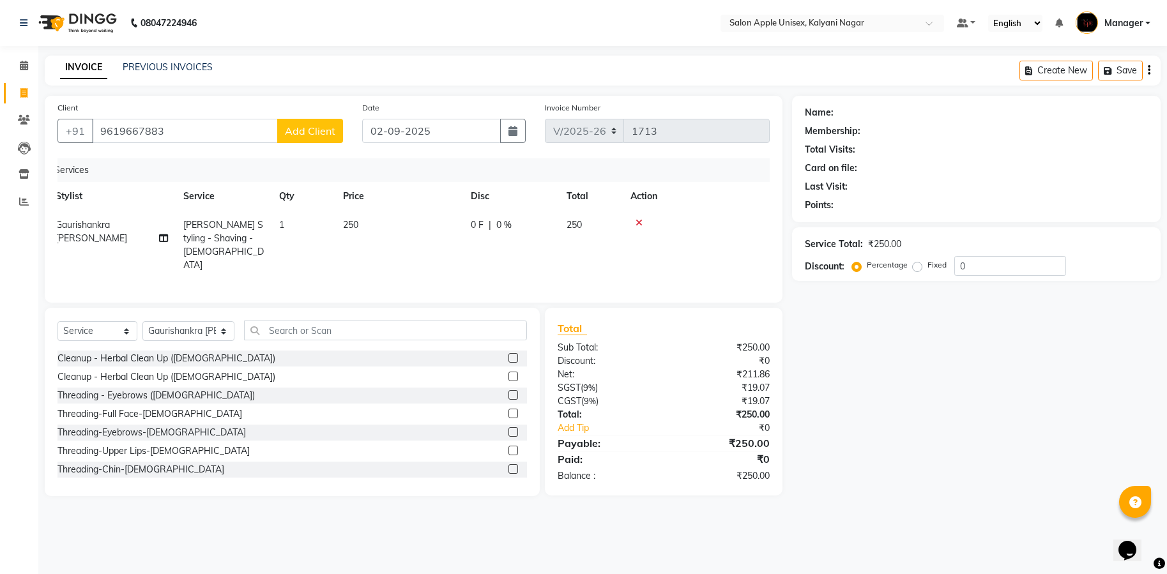
click at [811, 199] on div "Points:" at bounding box center [819, 205] width 29 height 13
click at [843, 243] on div "Service Total:" at bounding box center [834, 244] width 58 height 13
click at [843, 271] on div "Discount:" at bounding box center [825, 266] width 40 height 13
click at [927, 266] on label "Fixed" at bounding box center [936, 264] width 19 height 11
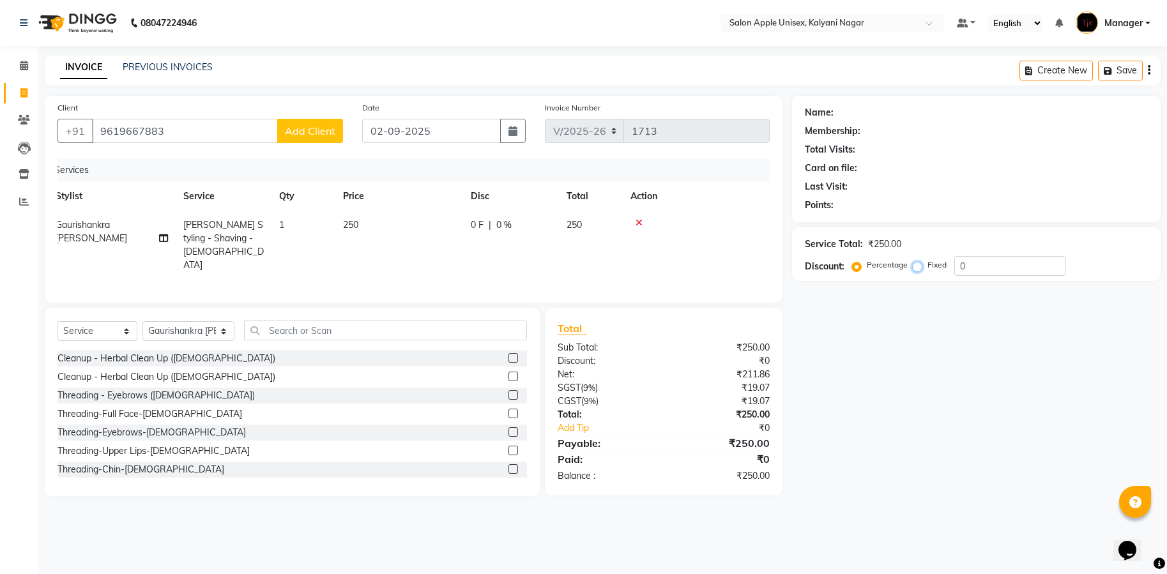
click at [920, 266] on input "Fixed" at bounding box center [919, 265] width 9 height 9
radio input "true"
click at [927, 266] on label "Fixed" at bounding box center [936, 264] width 19 height 11
click at [920, 266] on input "Fixed" at bounding box center [919, 265] width 9 height 9
click at [1009, 272] on input "0" at bounding box center [1010, 266] width 112 height 20
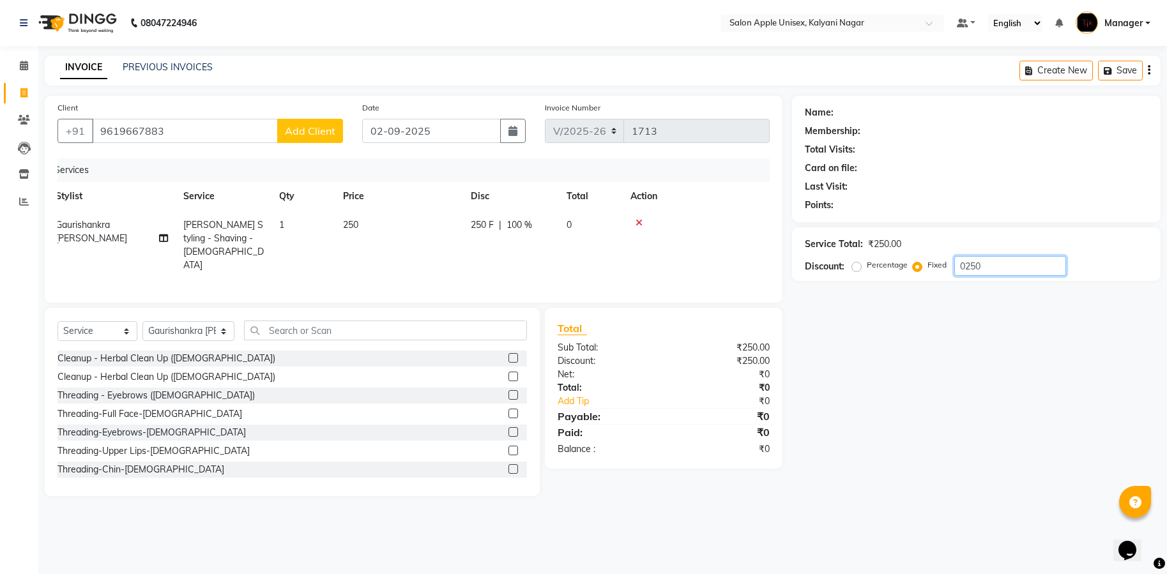
click at [963, 261] on input "0250" at bounding box center [1010, 266] width 112 height 20
click at [1000, 268] on input "250" at bounding box center [1010, 266] width 112 height 20
type input "250"
click at [867, 266] on label "Percentage" at bounding box center [887, 264] width 41 height 11
click at [860, 266] on input "Percentage" at bounding box center [859, 265] width 9 height 9
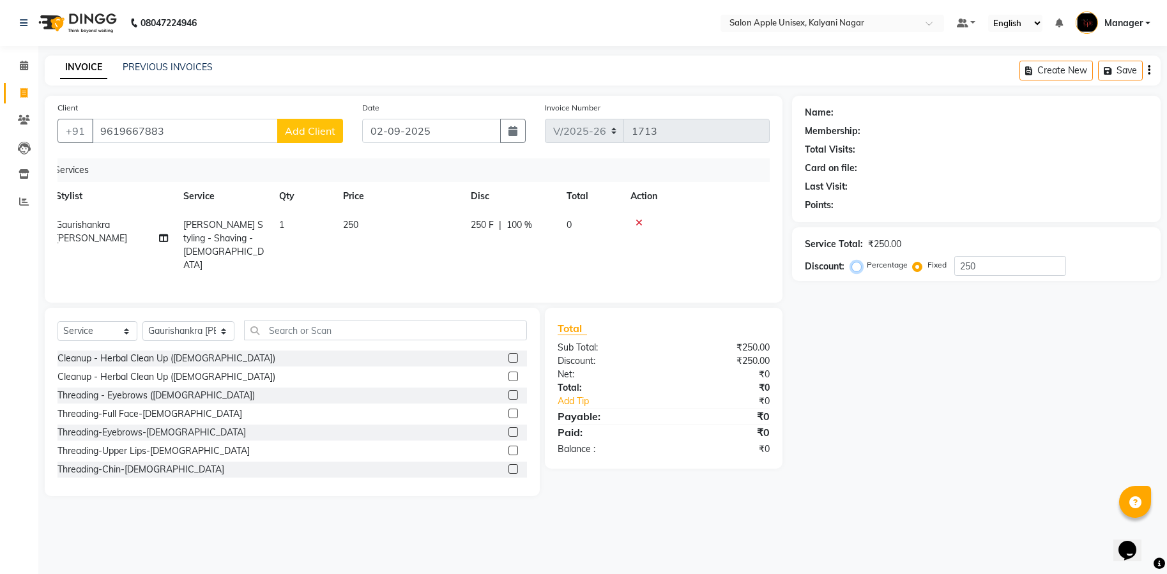
radio input "true"
type input "100"
click at [927, 271] on label "Fixed" at bounding box center [936, 264] width 19 height 11
click at [915, 270] on input "Fixed" at bounding box center [919, 265] width 9 height 9
radio input "true"
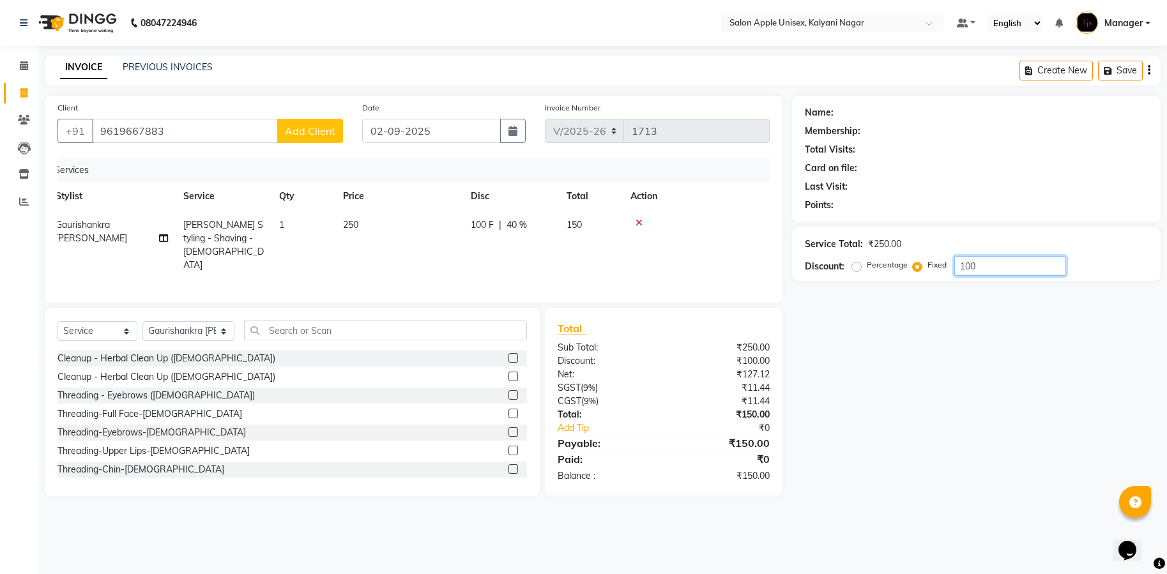
click at [984, 257] on input "100" at bounding box center [1010, 266] width 112 height 20
type input "1"
click at [862, 265] on div "Percentage" at bounding box center [881, 264] width 53 height 15
click at [867, 266] on label "Percentage" at bounding box center [887, 264] width 41 height 11
click at [855, 266] on input "Percentage" at bounding box center [859, 265] width 9 height 9
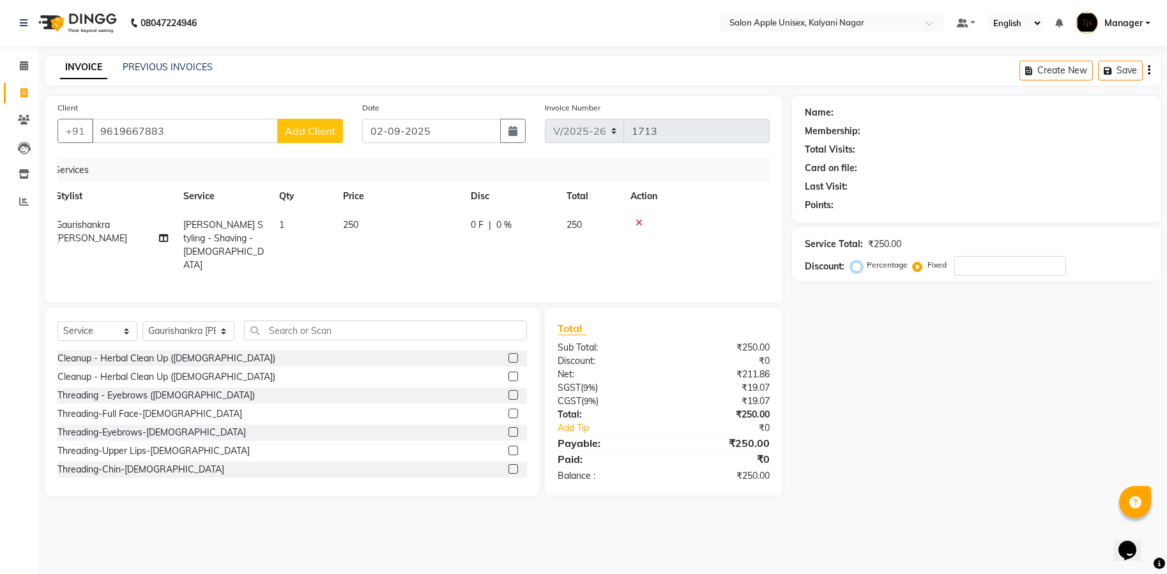
radio input "true"
click at [165, 234] on icon at bounding box center [163, 238] width 9 height 9
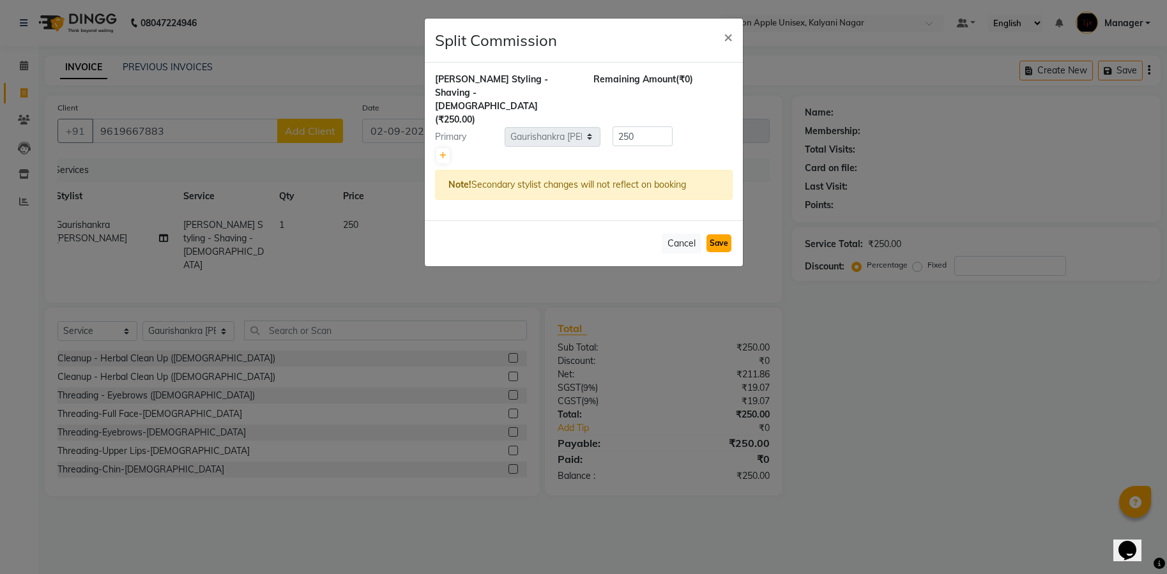
click at [721, 234] on button "Save" at bounding box center [718, 243] width 25 height 18
select select "Select"
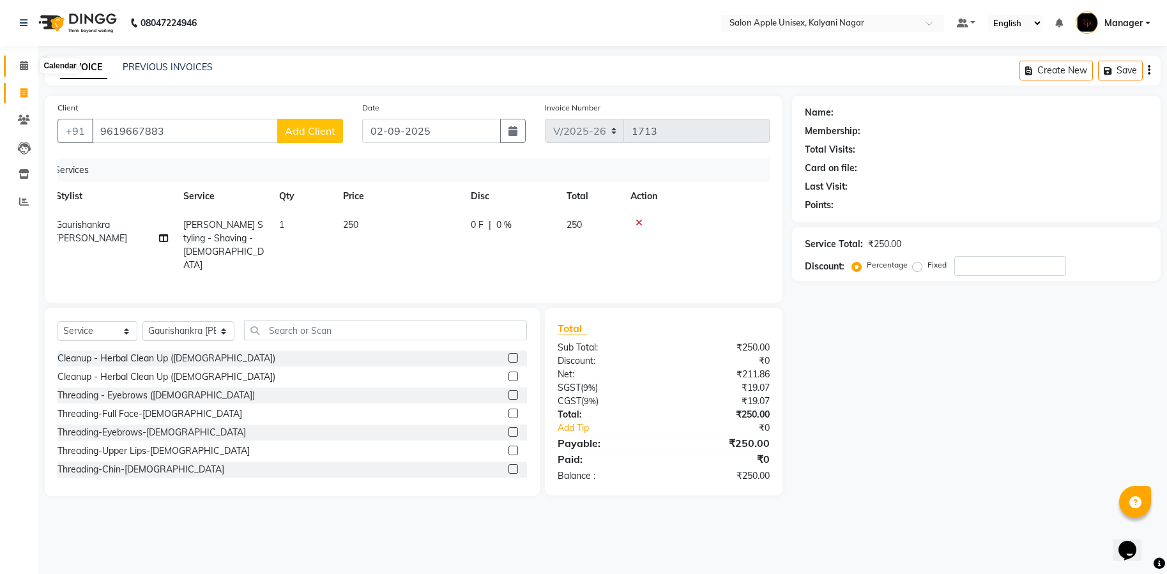
click at [27, 66] on icon at bounding box center [24, 66] width 8 height 10
click at [20, 95] on icon at bounding box center [23, 93] width 7 height 10
click at [1137, 17] on span "Manager" at bounding box center [1123, 23] width 38 height 13
click at [1088, 183] on div "Last Visit:" at bounding box center [976, 186] width 343 height 13
click at [130, 330] on select "Select Service Product Membership Package Voucher Prepaid Gift Card" at bounding box center [97, 331] width 80 height 20
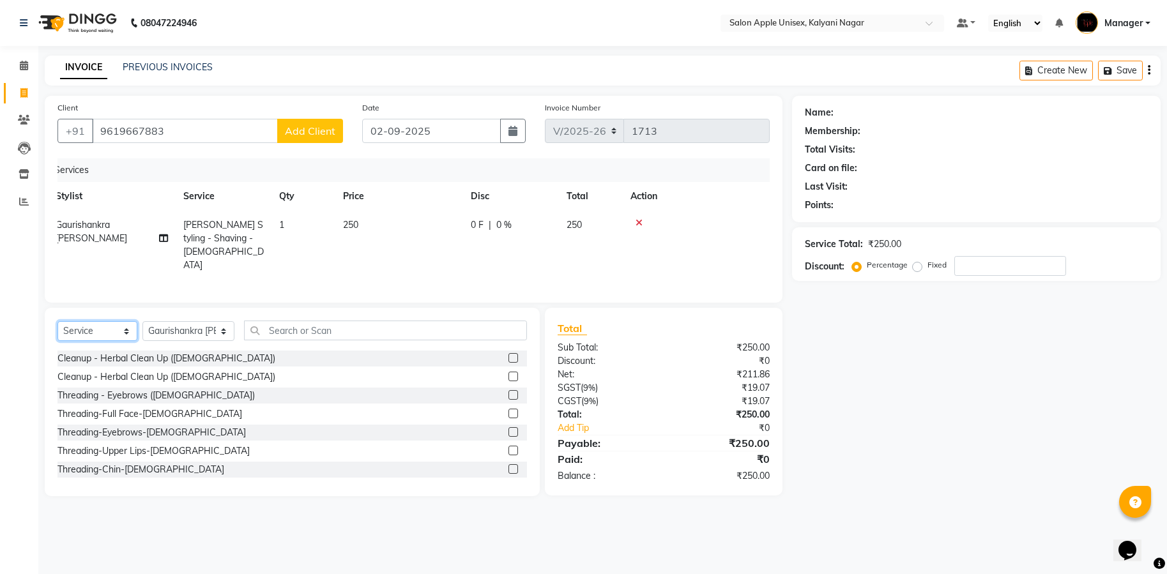
select select "select"
click at [57, 321] on select "Select Service Product Membership Package Voucher Prepaid Gift Card" at bounding box center [97, 331] width 80 height 20
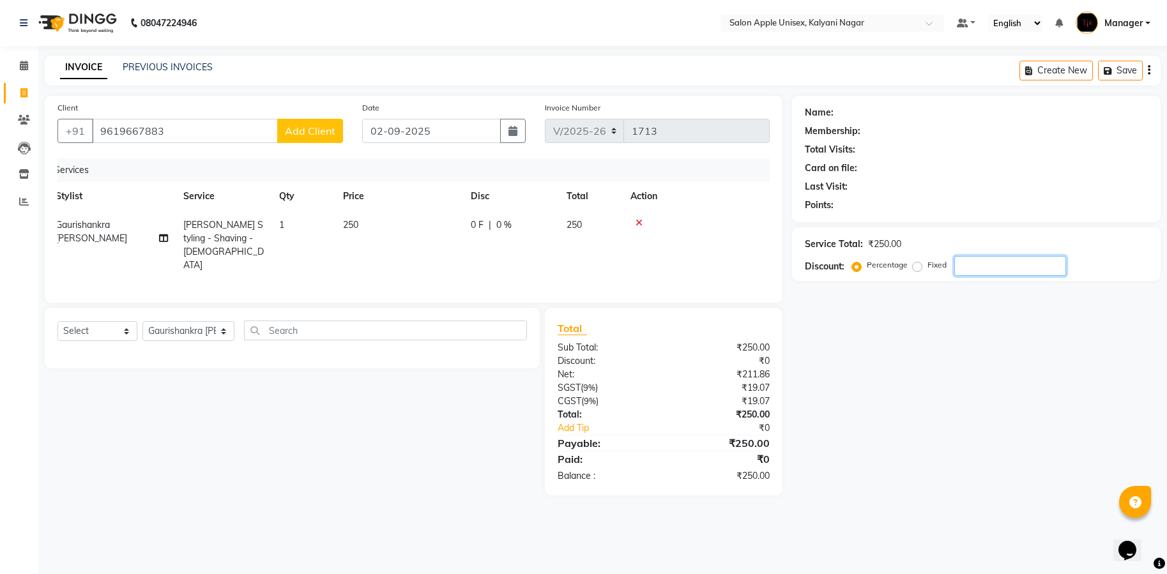
click at [1095, 408] on div "Name: Membership: Total Visits: Card on file: Last Visit: Points: Service Total…" at bounding box center [981, 296] width 378 height 400
click at [1096, 408] on div "Name: Membership: Total Visits: Card on file: Last Visit: Points: Service Total…" at bounding box center [981, 296] width 378 height 400
click at [1099, 404] on div "Name: Membership: Total Visits: Card on file: Last Visit: Points: Service Total…" at bounding box center [981, 296] width 378 height 400
drag, startPoint x: 1103, startPoint y: 399, endPoint x: 994, endPoint y: 423, distance: 111.1
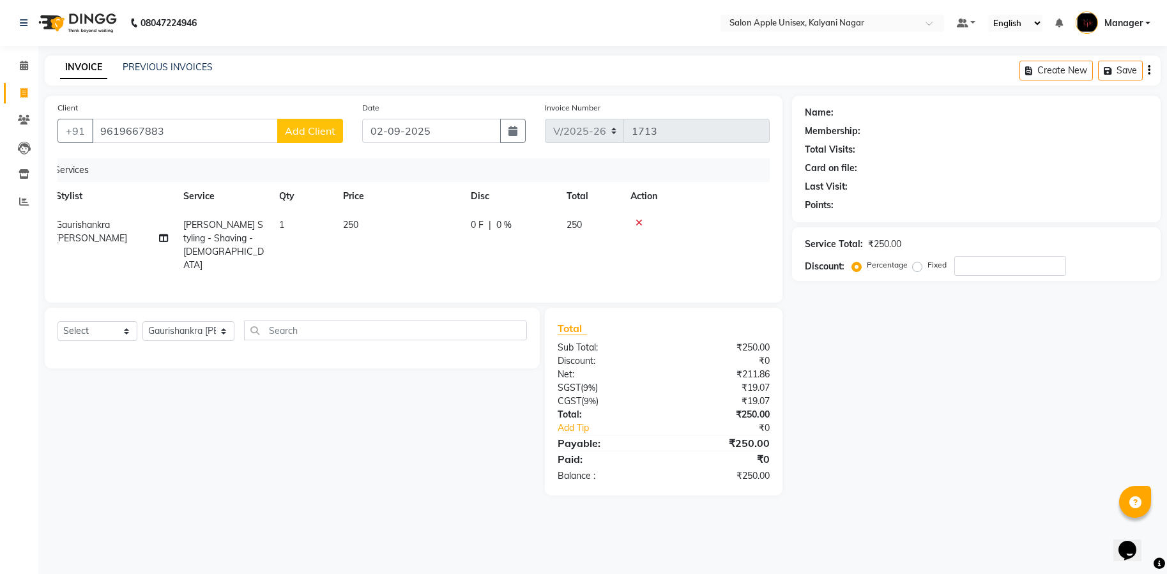
click at [994, 423] on div "Name: Membership: Total Visits: Card on file: Last Visit: Points: Service Total…" at bounding box center [981, 296] width 378 height 400
click at [153, 65] on link "PREVIOUS INVOICES" at bounding box center [168, 66] width 90 height 11
click at [96, 169] on div "Services" at bounding box center [409, 170] width 721 height 24
click at [26, 67] on icon at bounding box center [24, 66] width 8 height 10
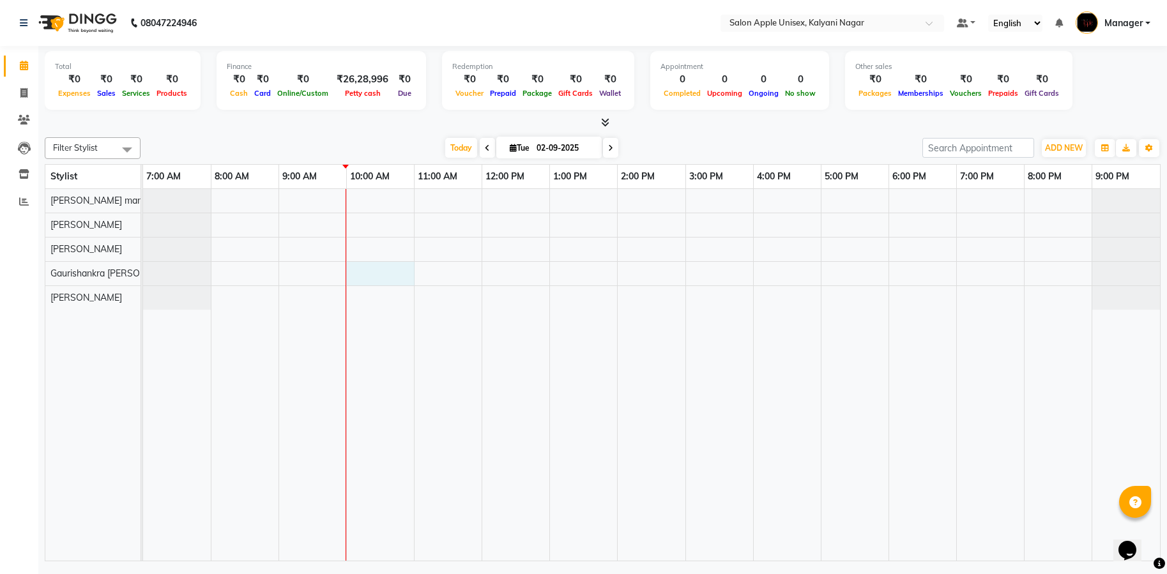
click at [355, 277] on div at bounding box center [651, 375] width 1017 height 372
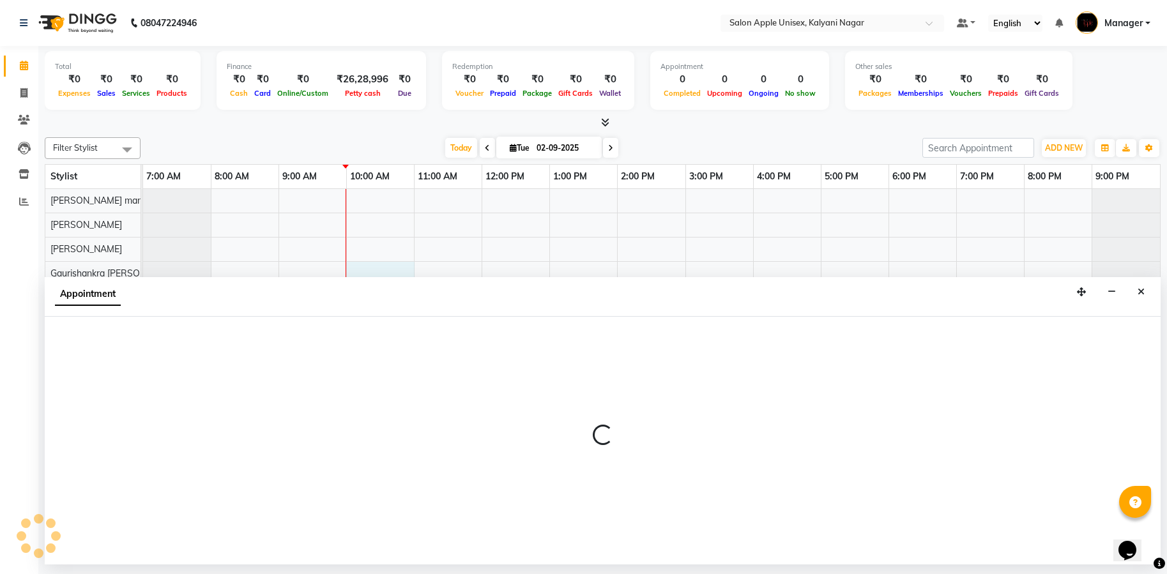
select select "89816"
select select "600"
select select "tentative"
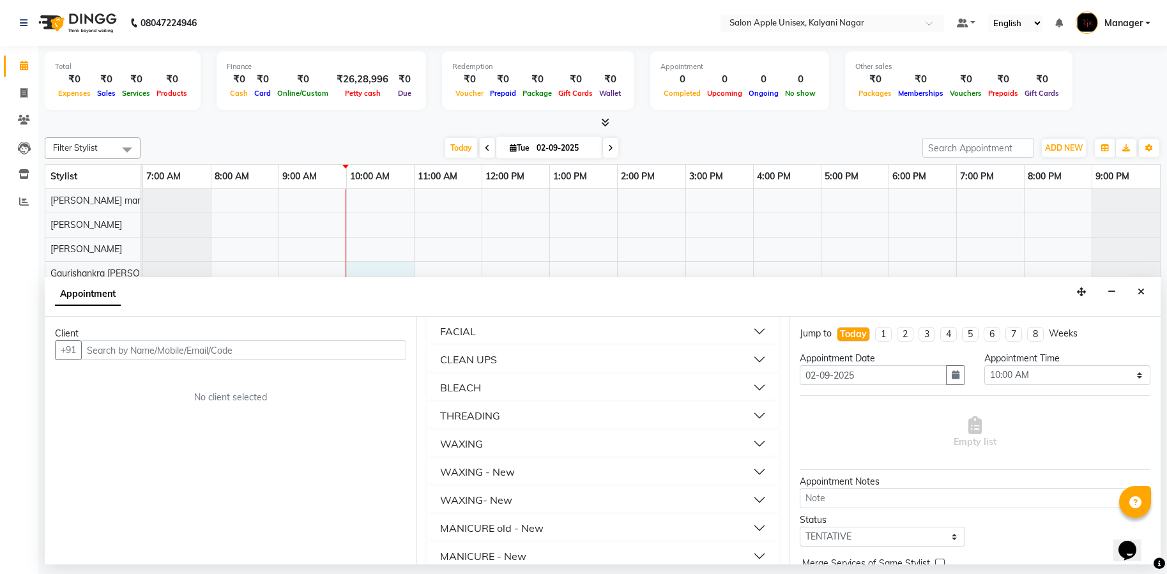
scroll to position [64, 0]
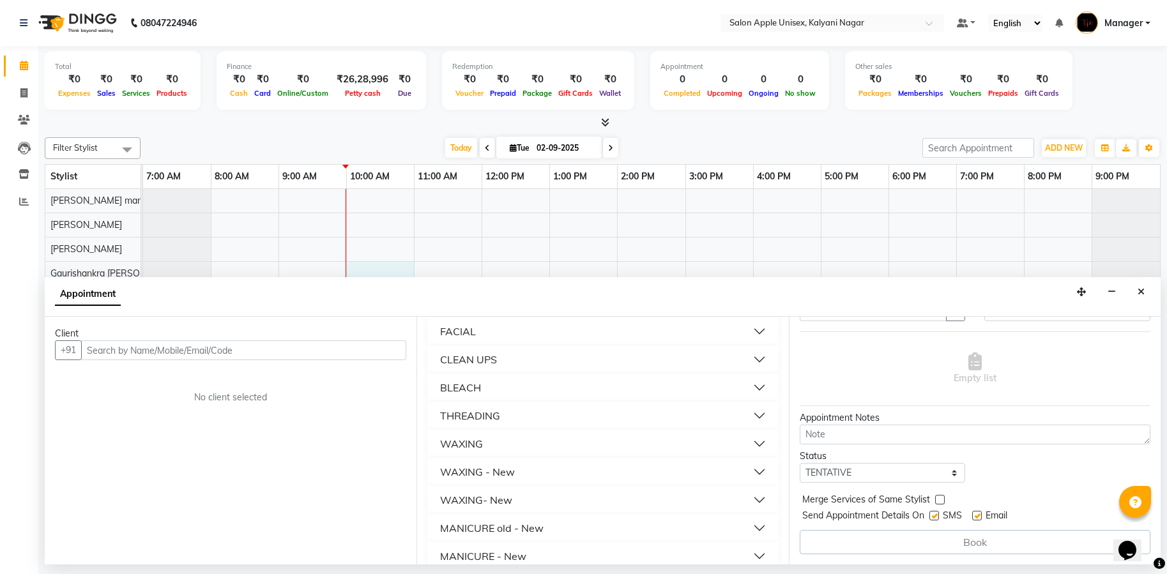
click at [206, 349] on input "text" at bounding box center [243, 350] width 325 height 20
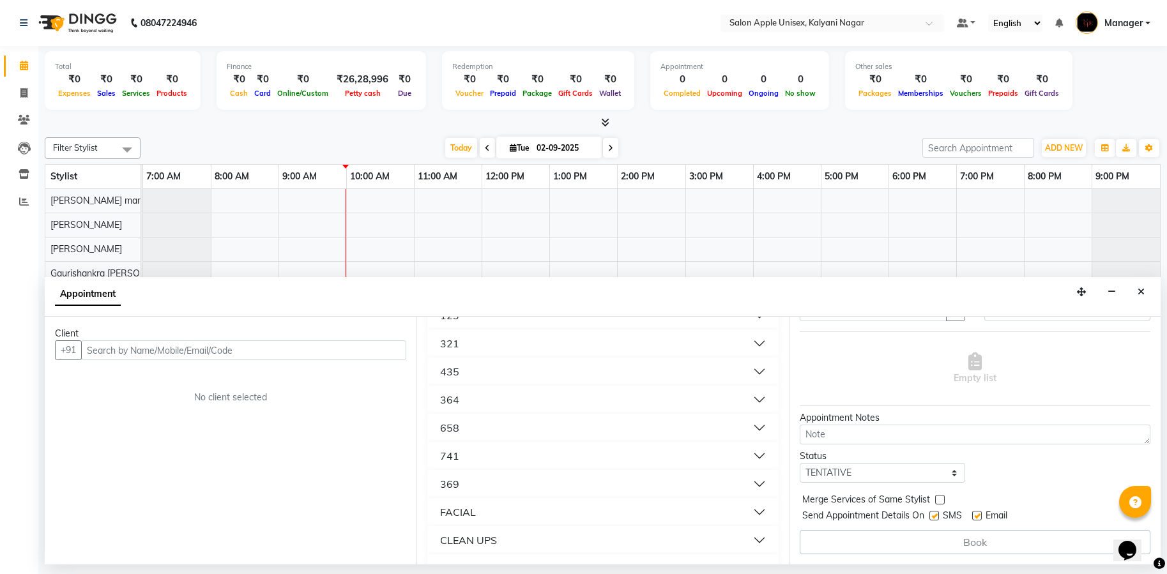
scroll to position [0, 0]
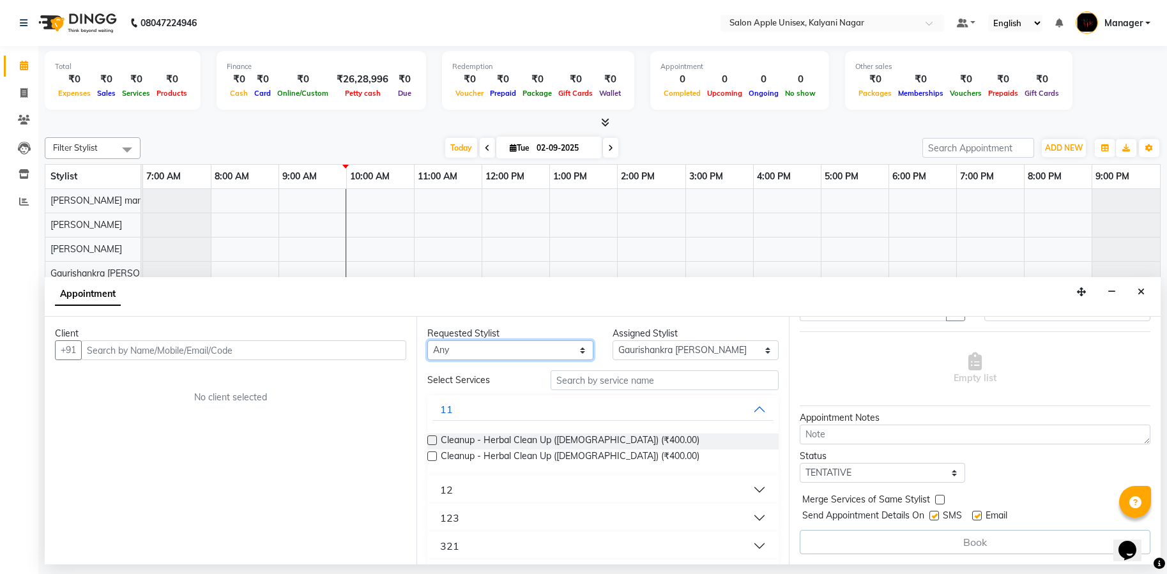
click at [566, 349] on select "Any Bhavana shinde Gaurishankra Gase Mahesh Nikam Nita manager sakshi ghodake" at bounding box center [510, 350] width 166 height 20
select select "89815"
click at [427, 340] on select "Any Bhavana shinde Gaurishankra Gase Mahesh Nikam Nita manager sakshi ghodake" at bounding box center [510, 350] width 166 height 20
select select "89815"
click at [576, 354] on select "Any Bhavana shinde Gaurishankra Gase Mahesh Nikam Nita manager sakshi ghodake" at bounding box center [510, 350] width 166 height 20
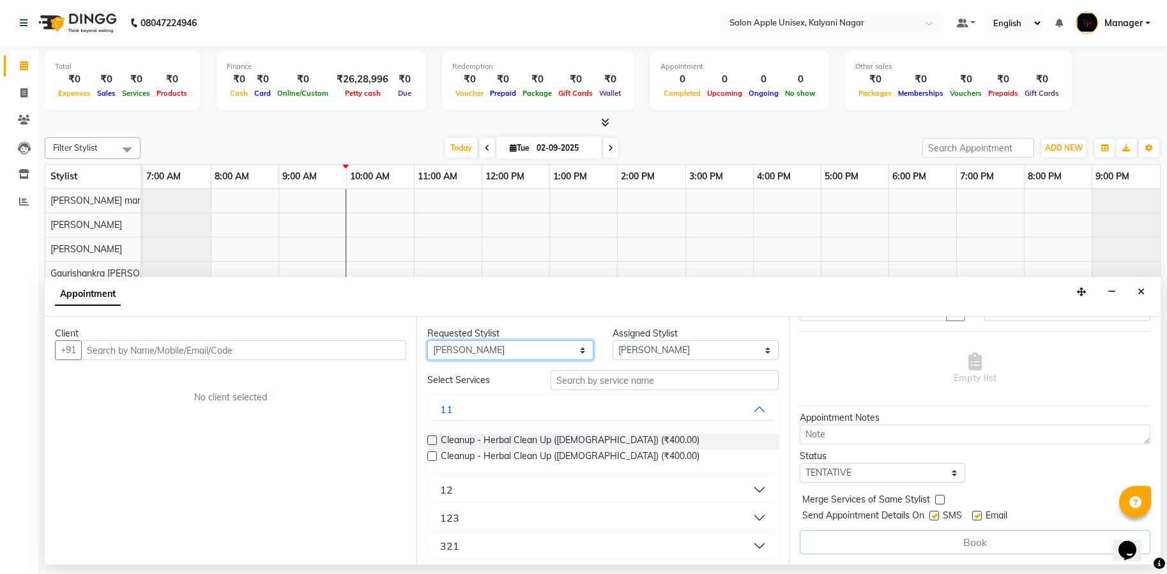
select select "89816"
click at [427, 340] on select "Any Bhavana shinde Gaurishankra Gase Mahesh Nikam Nita manager sakshi ghodake" at bounding box center [510, 350] width 166 height 20
select select "89816"
click at [572, 390] on input "text" at bounding box center [664, 380] width 227 height 20
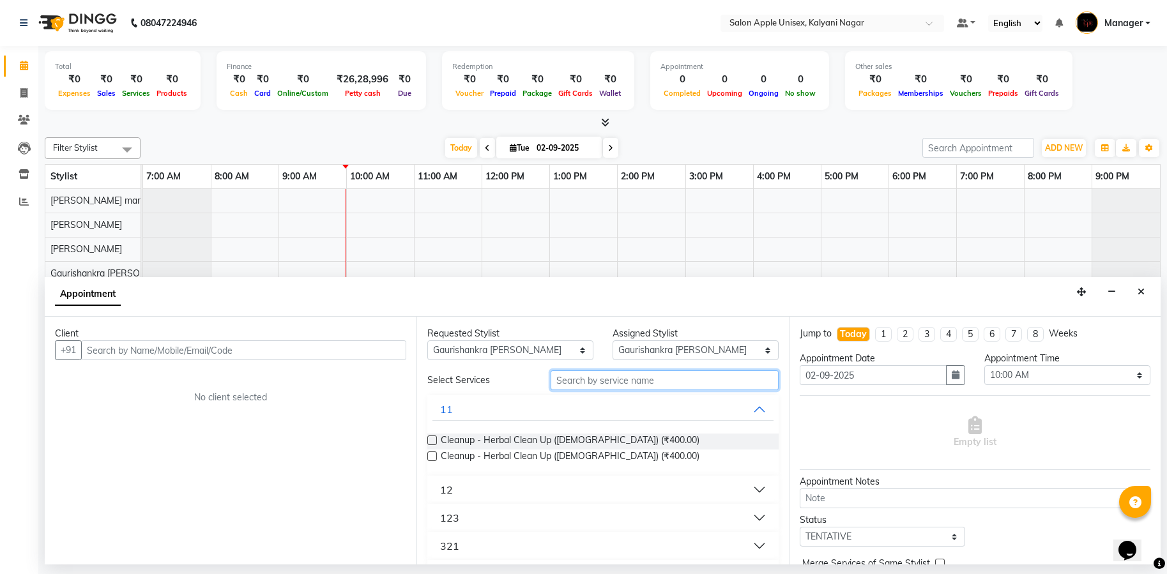
scroll to position [64, 0]
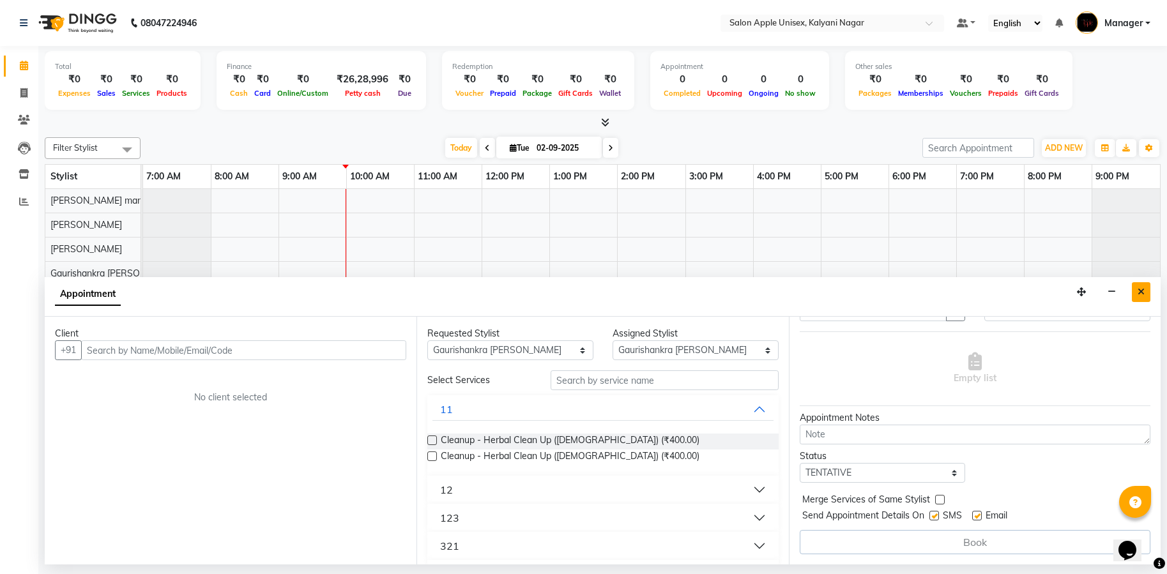
click at [1140, 294] on icon "Close" at bounding box center [1141, 291] width 7 height 9
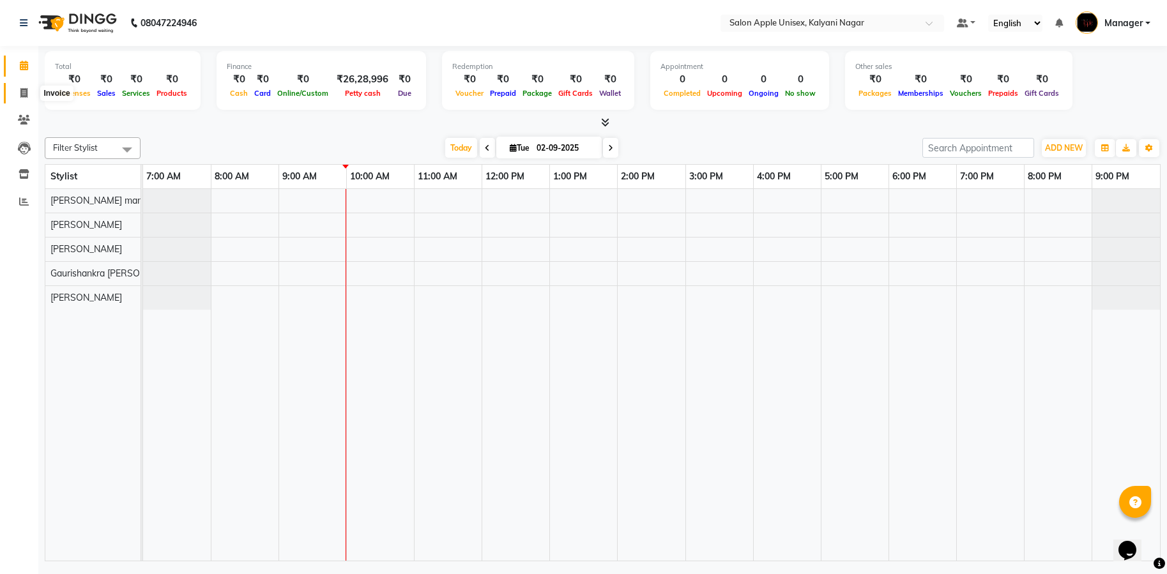
click at [17, 92] on span at bounding box center [24, 93] width 22 height 15
select select "service"
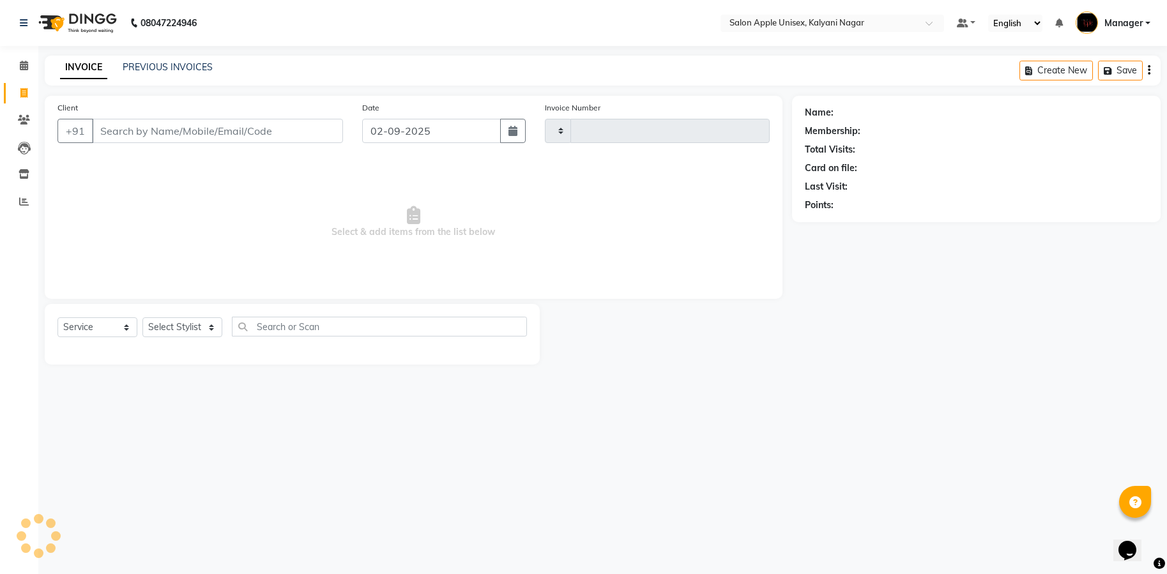
type input "1713"
select select "119"
click at [310, 137] on input "Client" at bounding box center [217, 131] width 251 height 24
type input "98"
click at [259, 119] on input "98" at bounding box center [217, 131] width 251 height 24
